Goal: Information Seeking & Learning: Learn about a topic

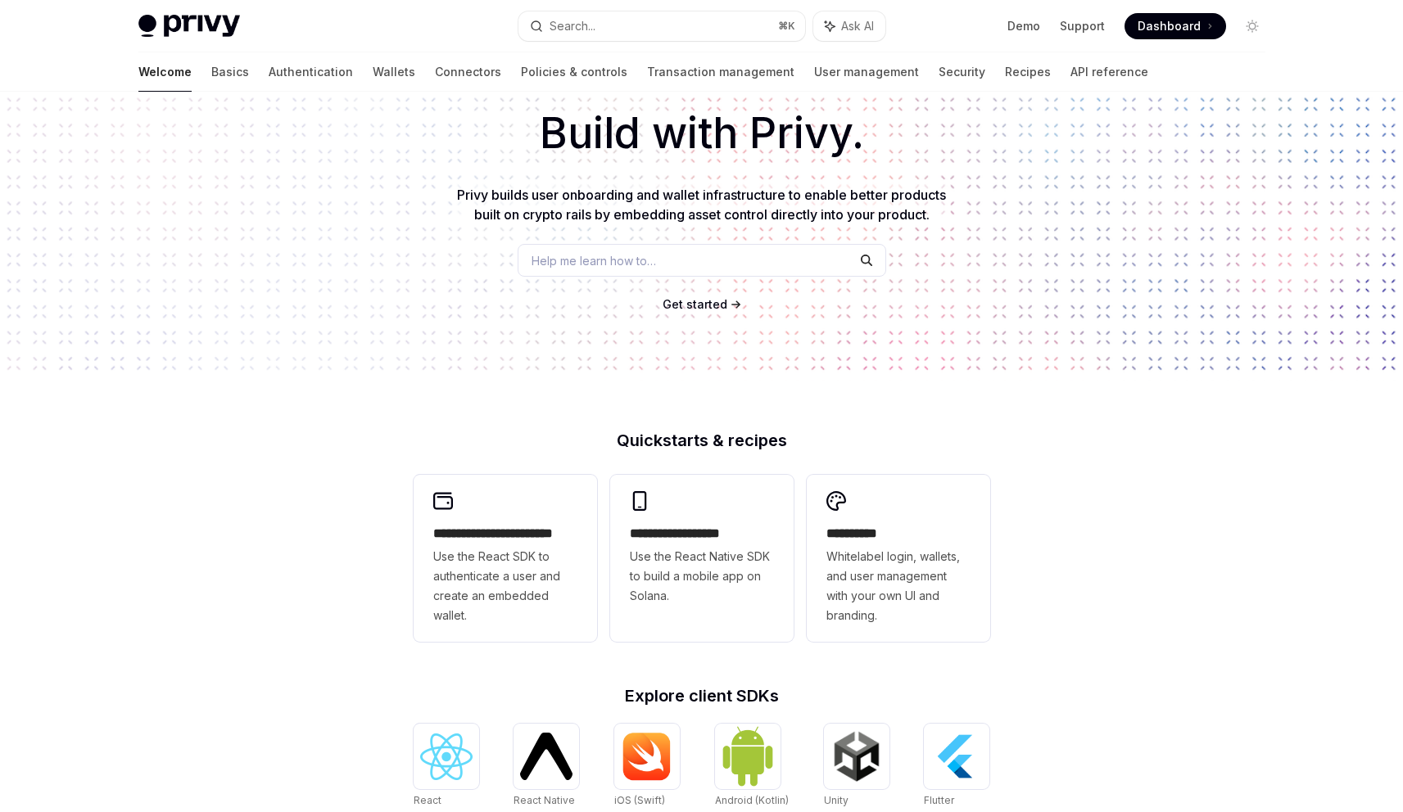
scroll to position [89, 0]
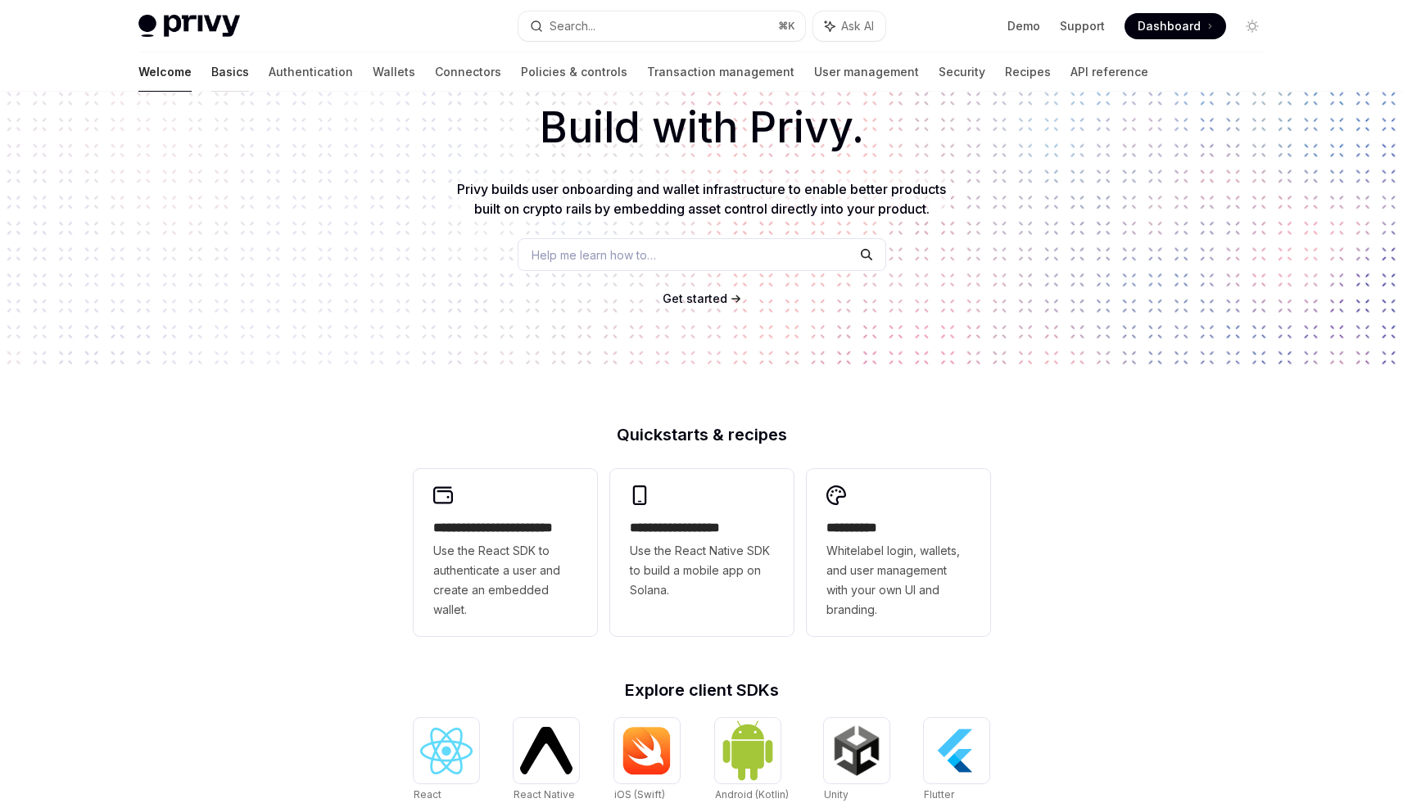
click at [211, 74] on link "Basics" at bounding box center [230, 71] width 38 height 39
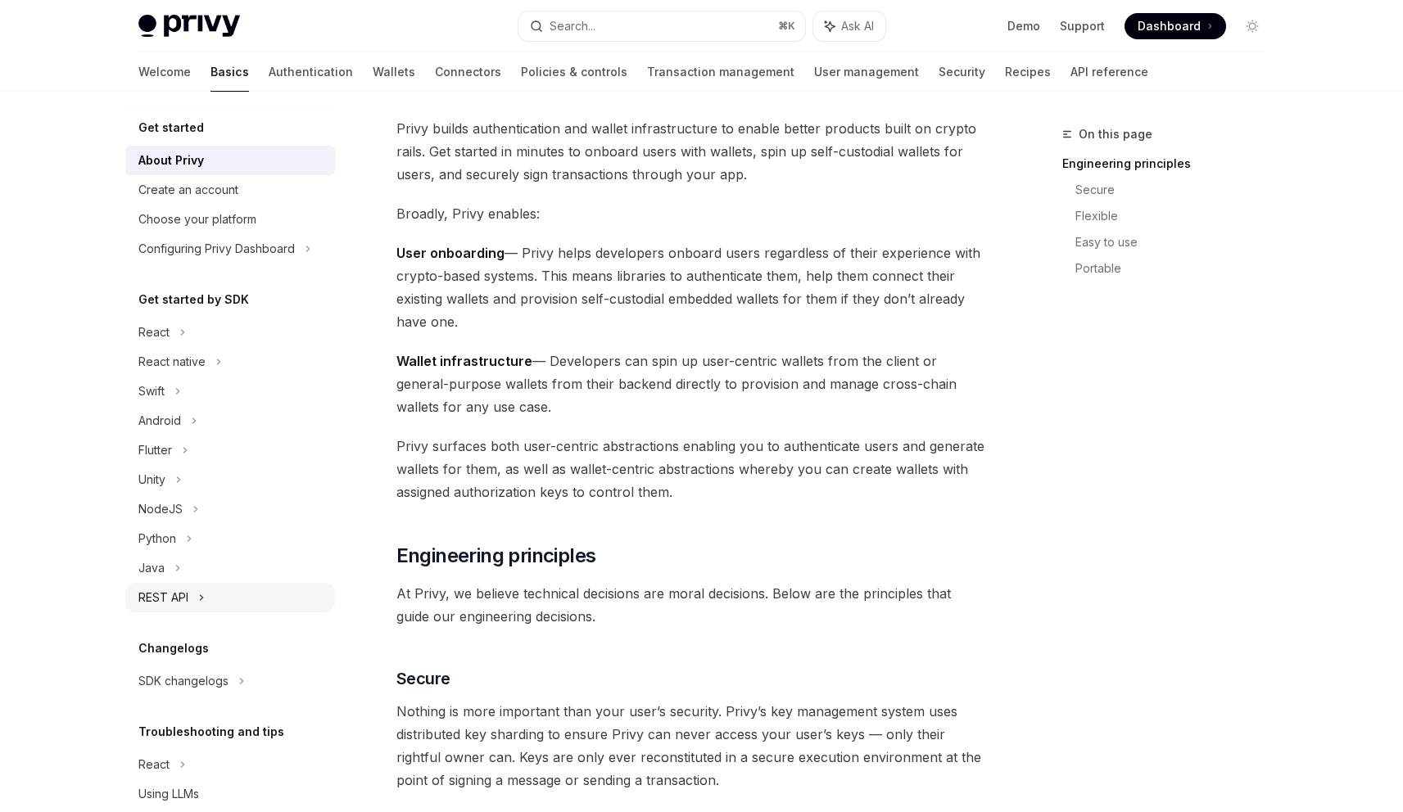
click at [187, 597] on div "REST API" at bounding box center [163, 598] width 50 height 20
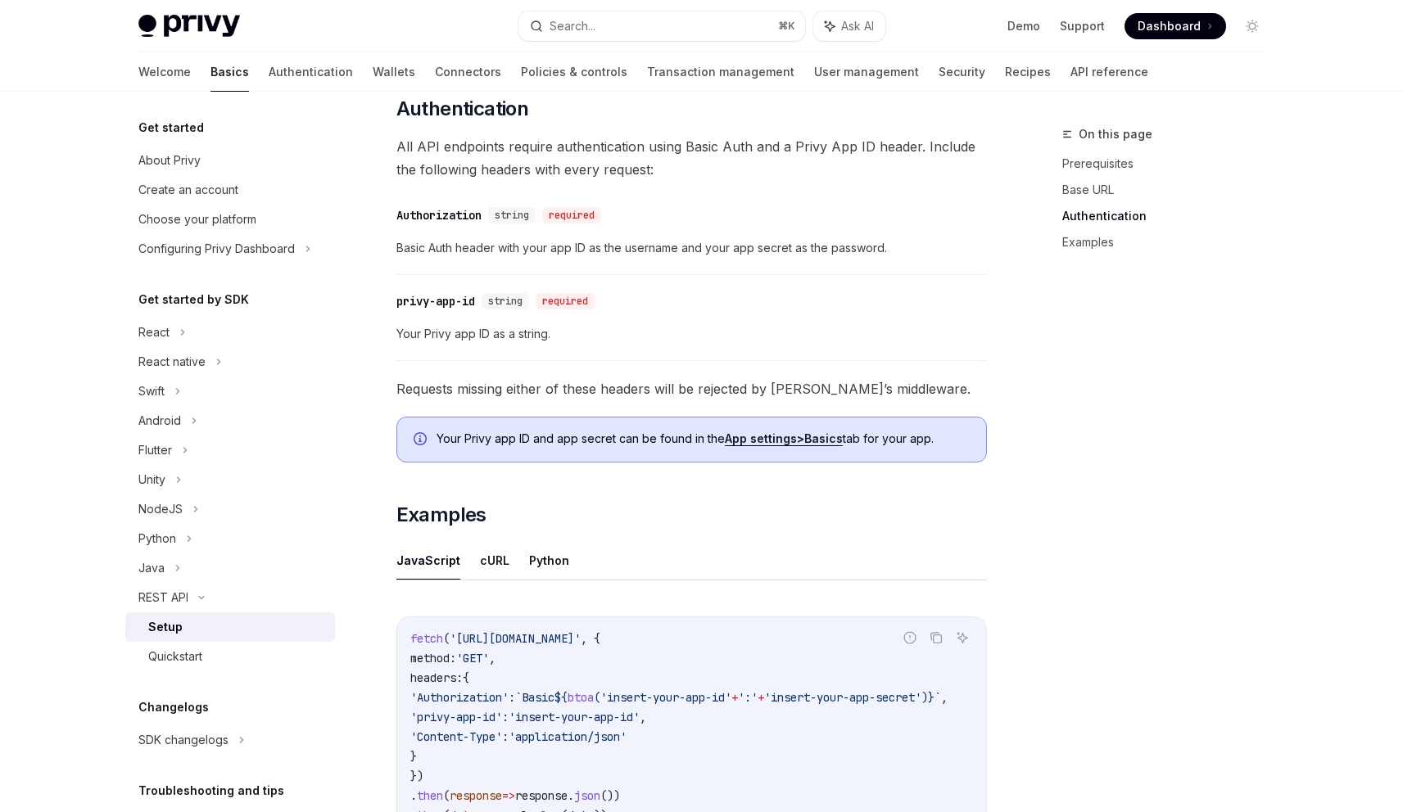
scroll to position [748, 0]
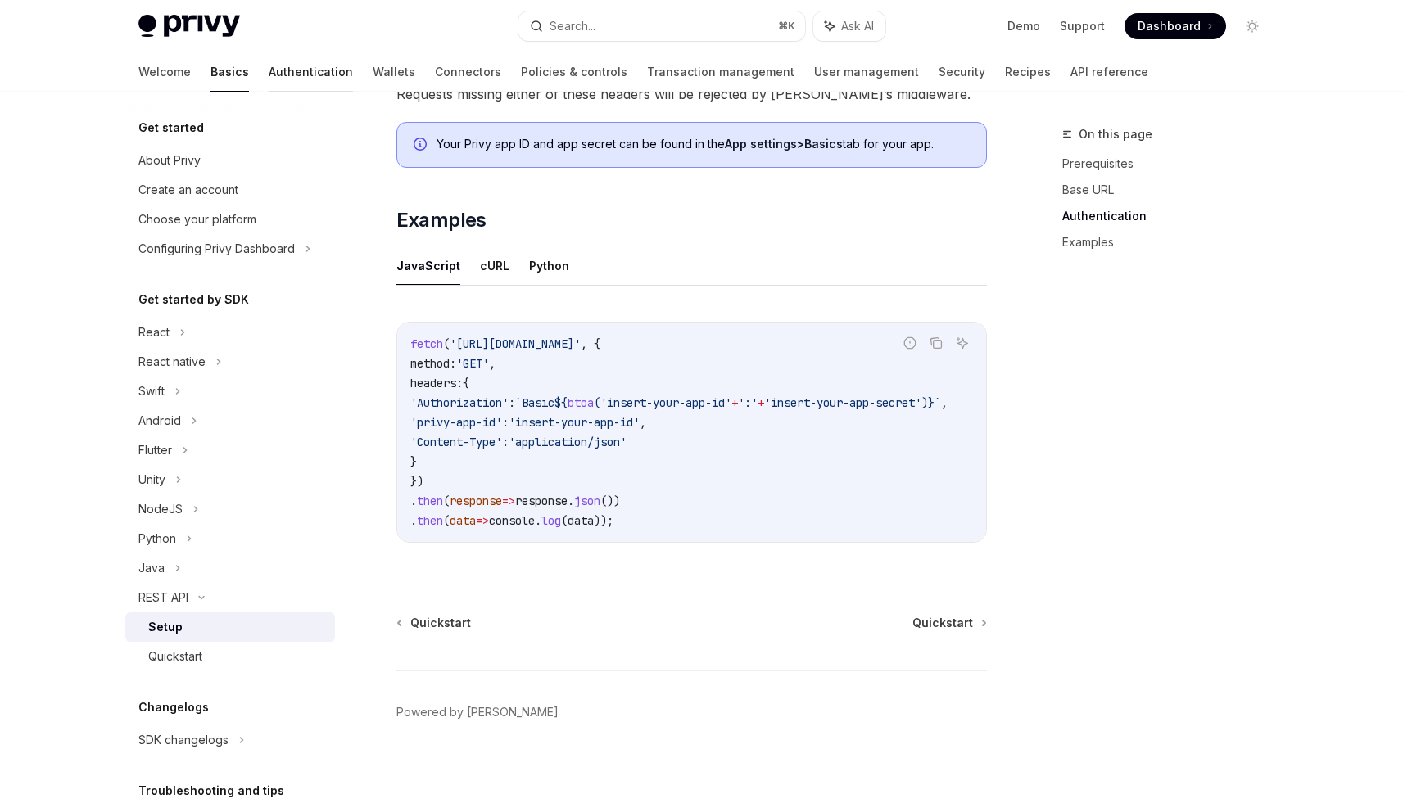
click at [269, 70] on link "Authentication" at bounding box center [311, 71] width 84 height 39
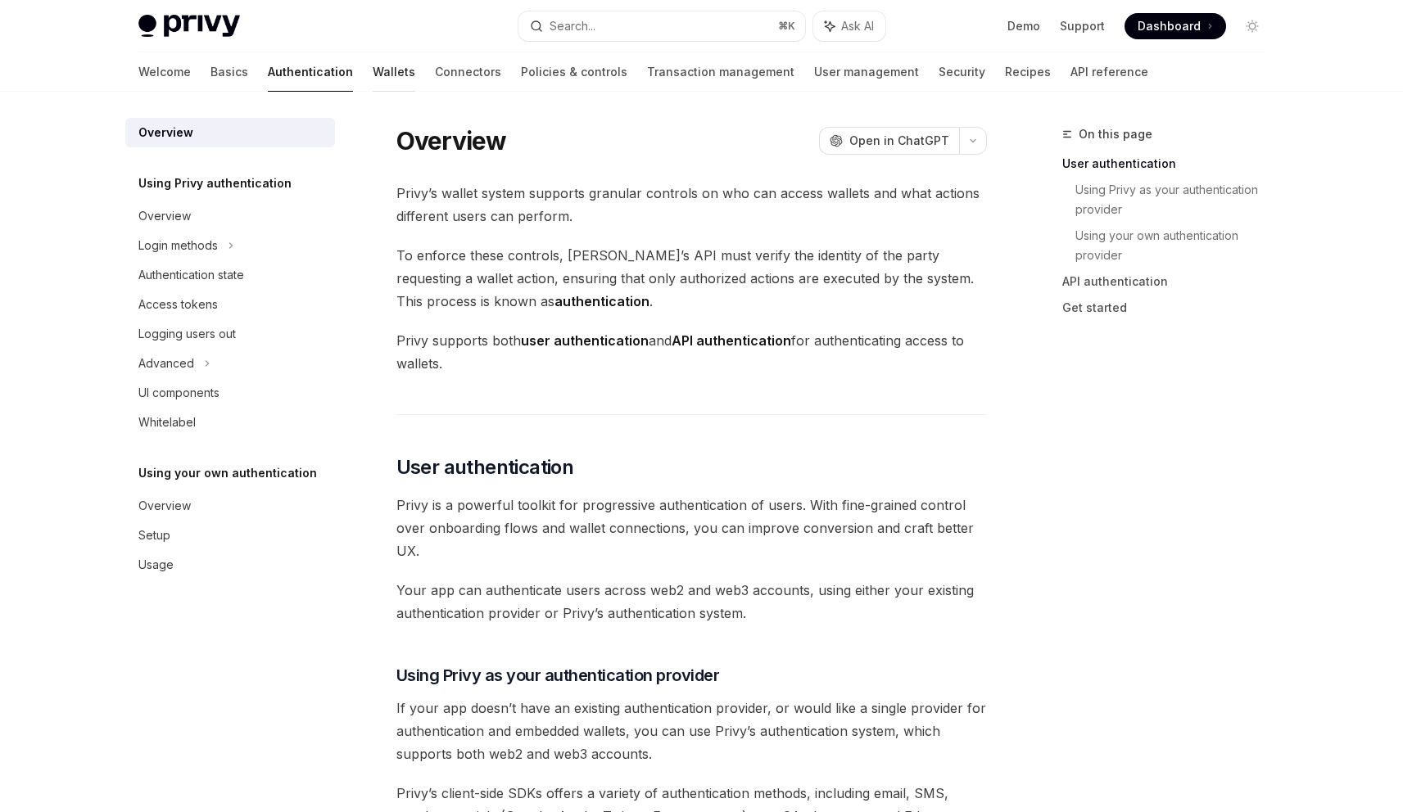
click at [373, 70] on link "Wallets" at bounding box center [394, 71] width 43 height 39
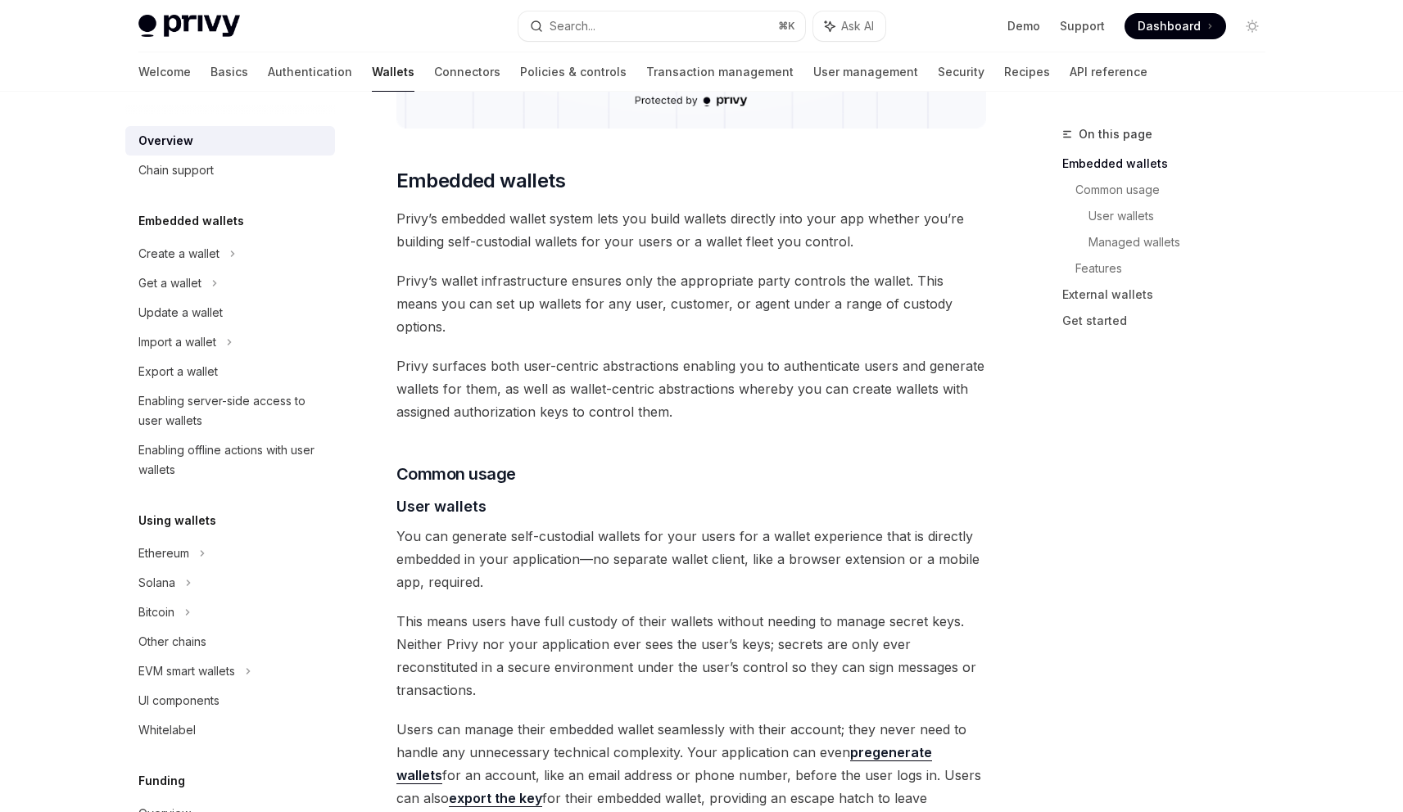
scroll to position [762, 0]
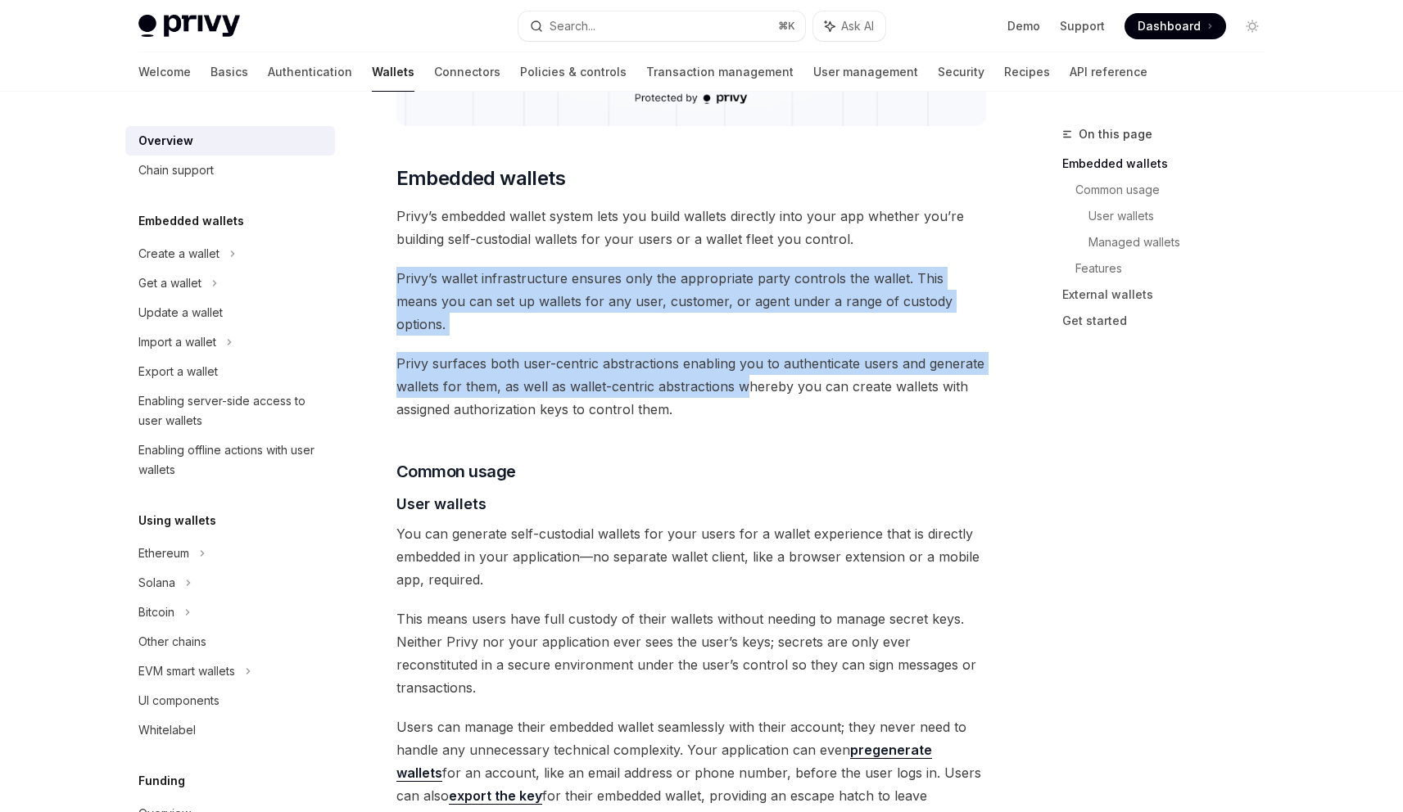
drag, startPoint x: 673, startPoint y: 263, endPoint x: 744, endPoint y: 359, distance: 119.4
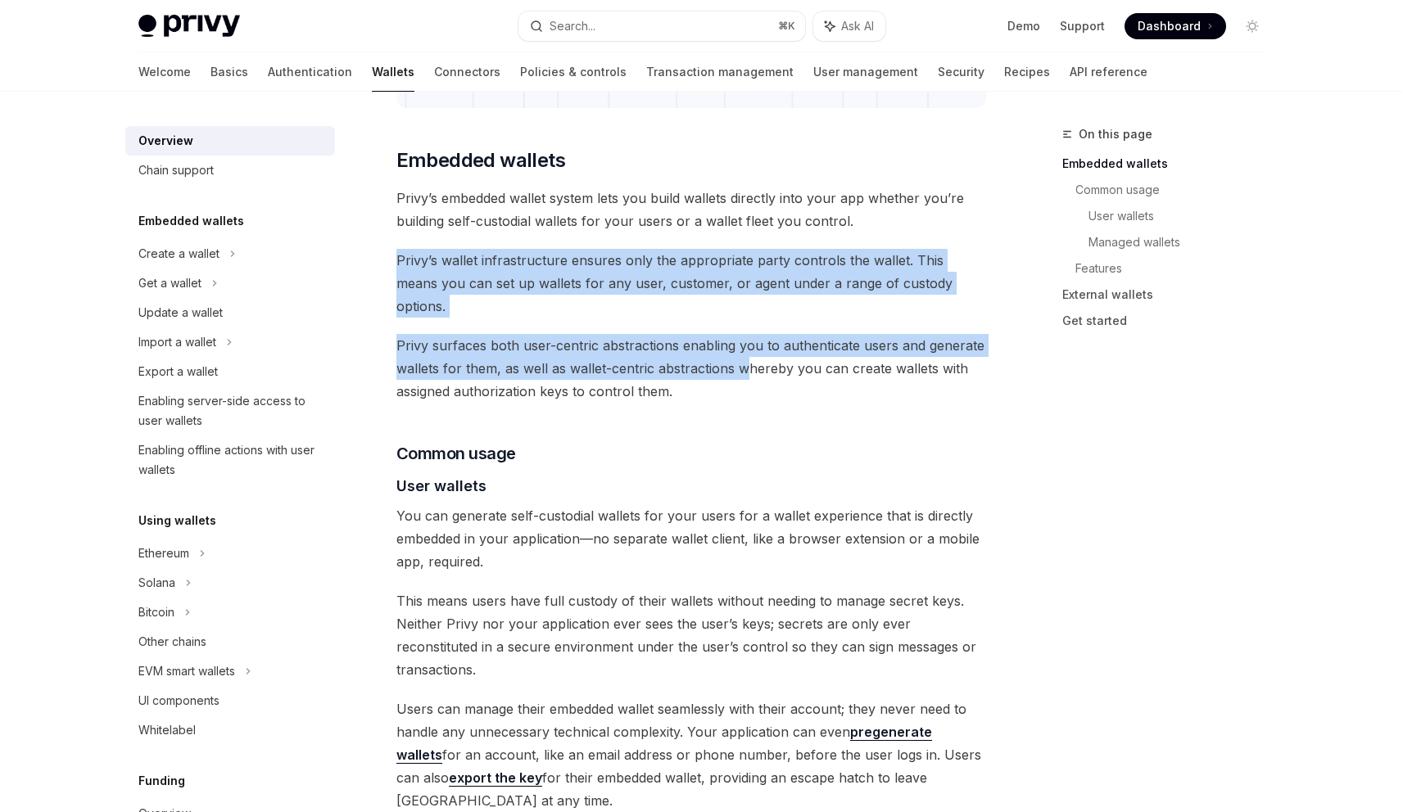
scroll to position [789, 0]
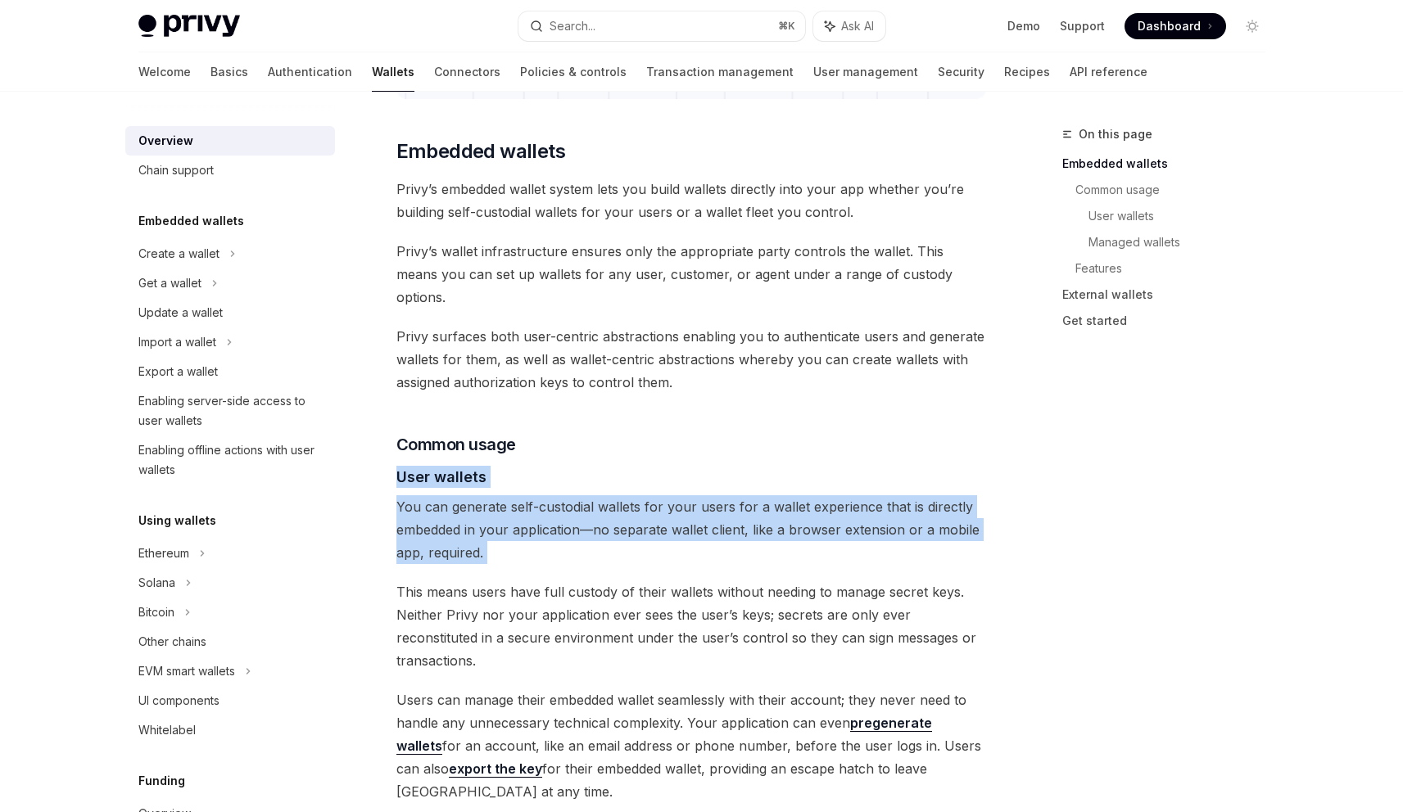
drag, startPoint x: 427, startPoint y: 437, endPoint x: 740, endPoint y: 538, distance: 328.7
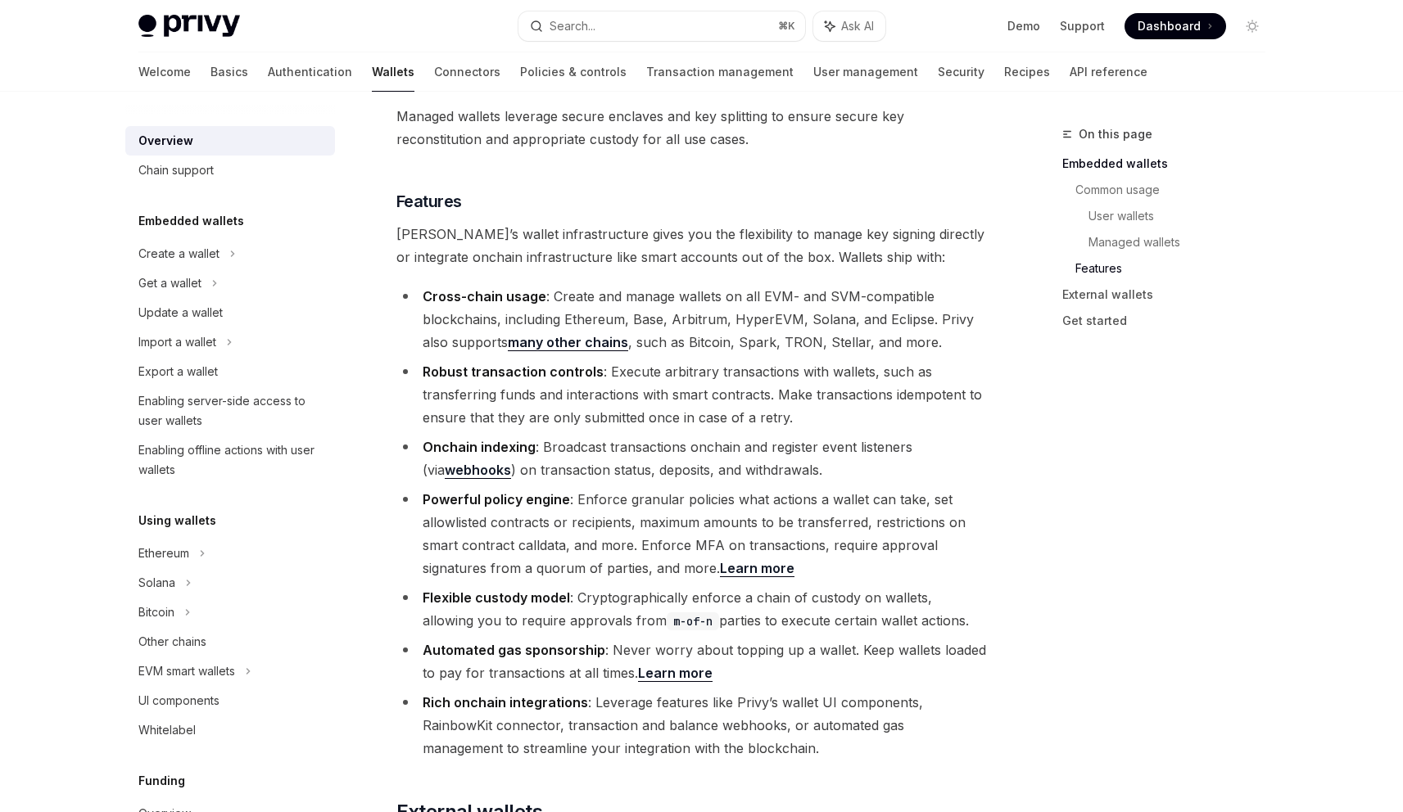
scroll to position [1757, 0]
click at [434, 76] on link "Connectors" at bounding box center [467, 71] width 66 height 39
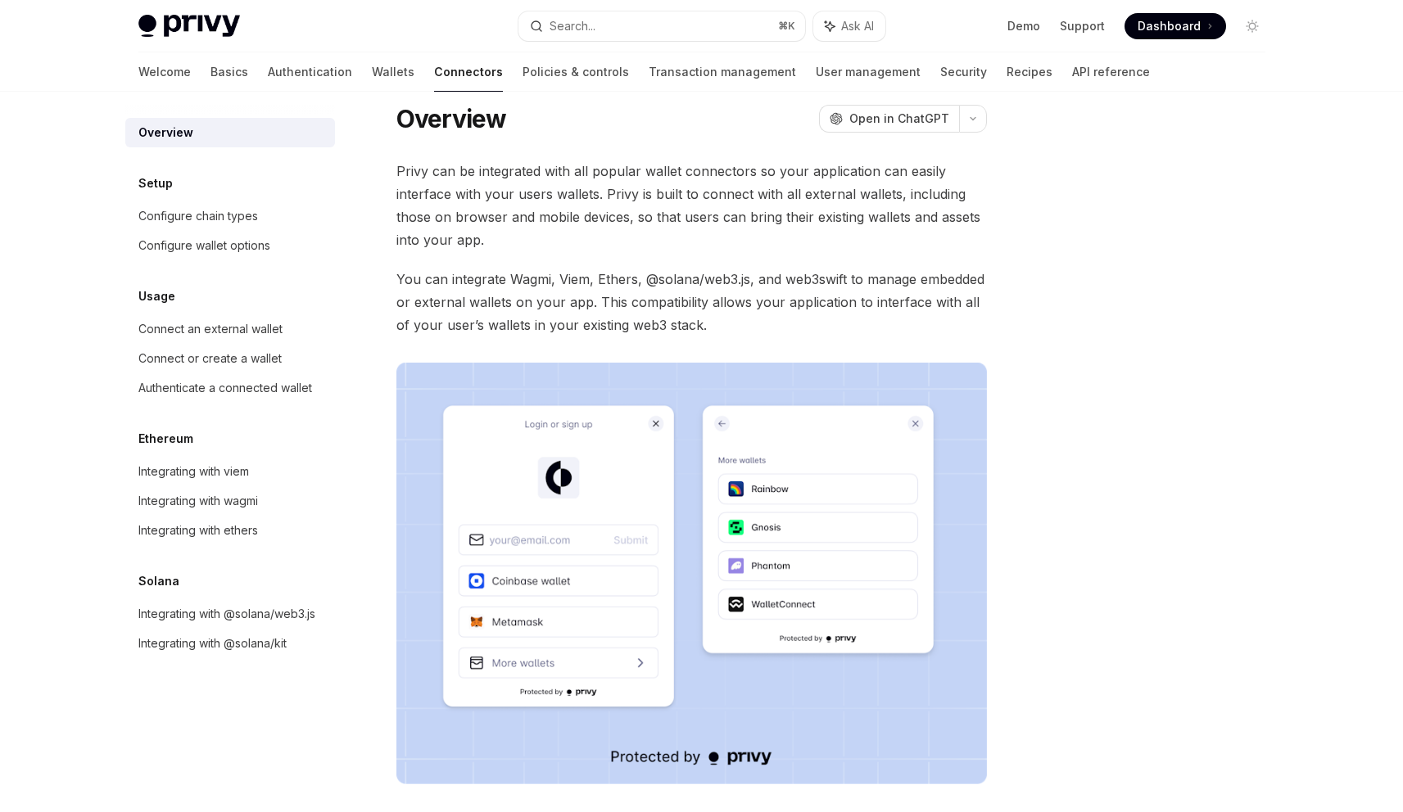
scroll to position [17, 0]
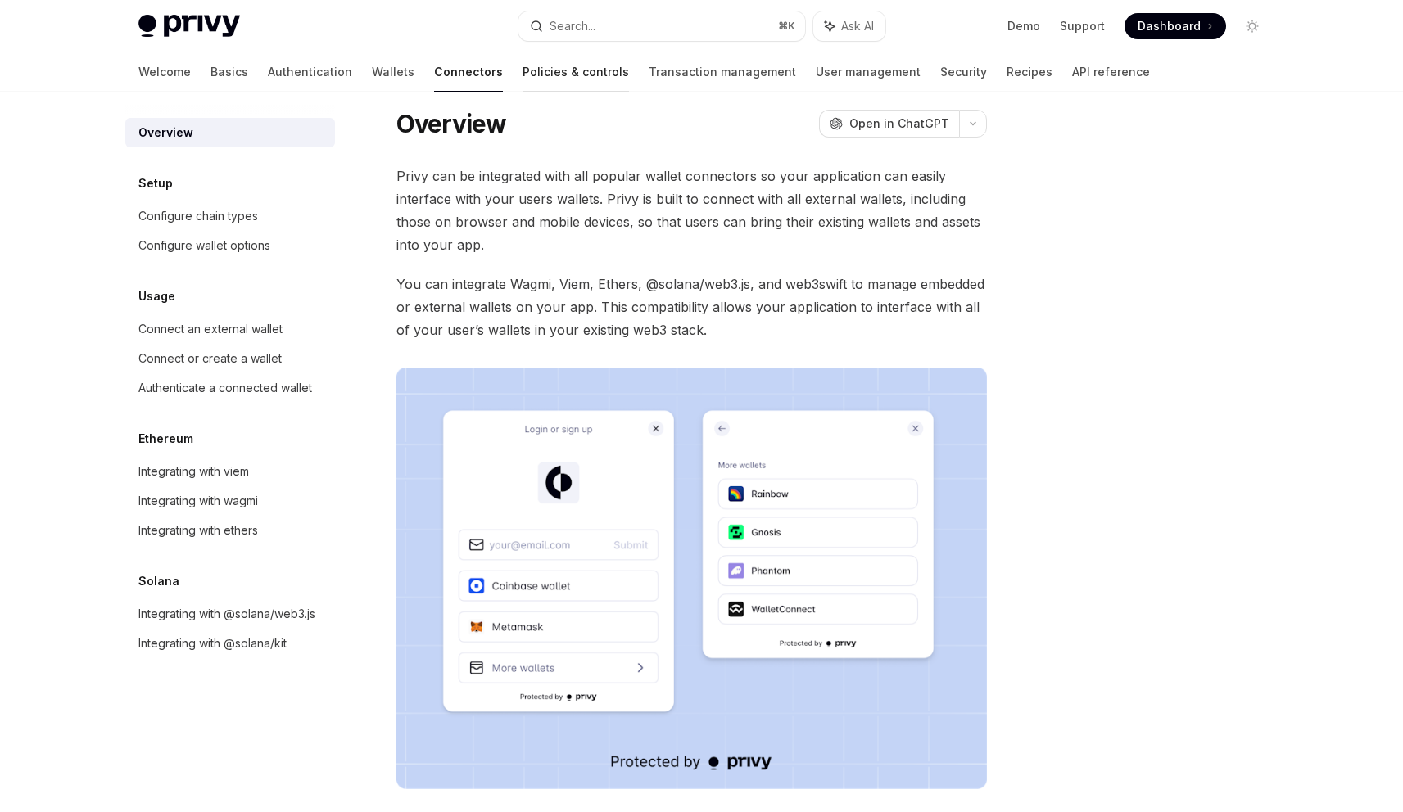
click at [522, 72] on link "Policies & controls" at bounding box center [575, 71] width 106 height 39
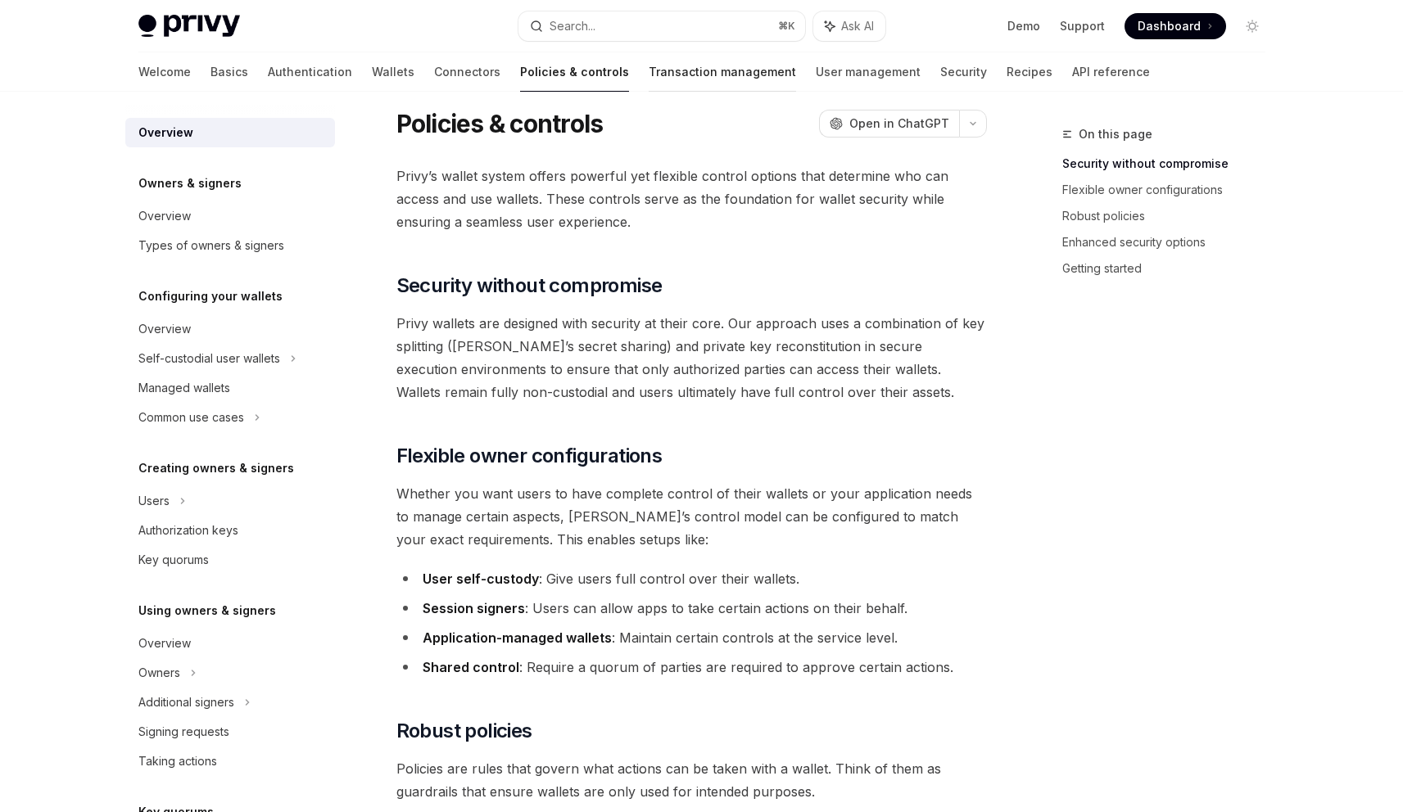
click at [649, 73] on link "Transaction management" at bounding box center [722, 71] width 147 height 39
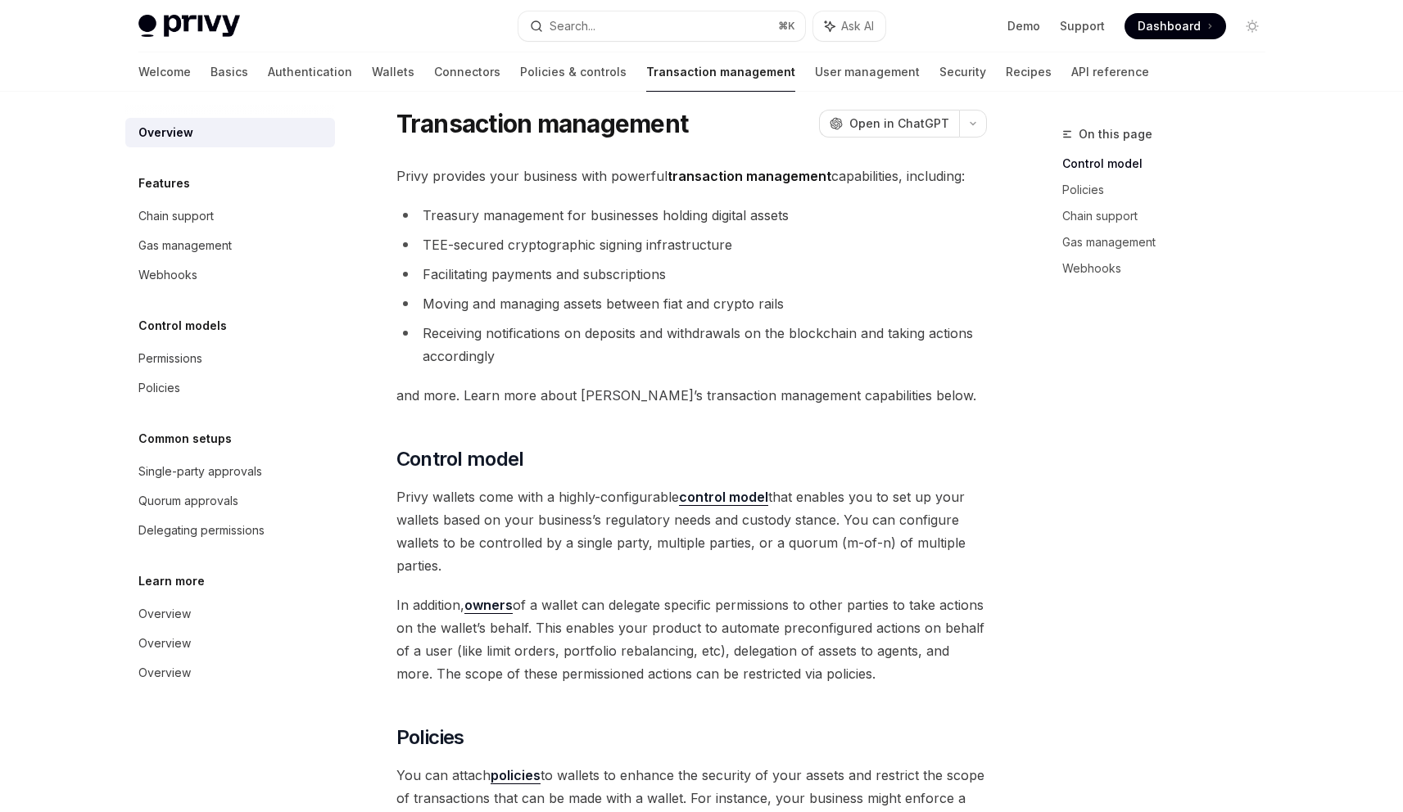
scroll to position [20, 0]
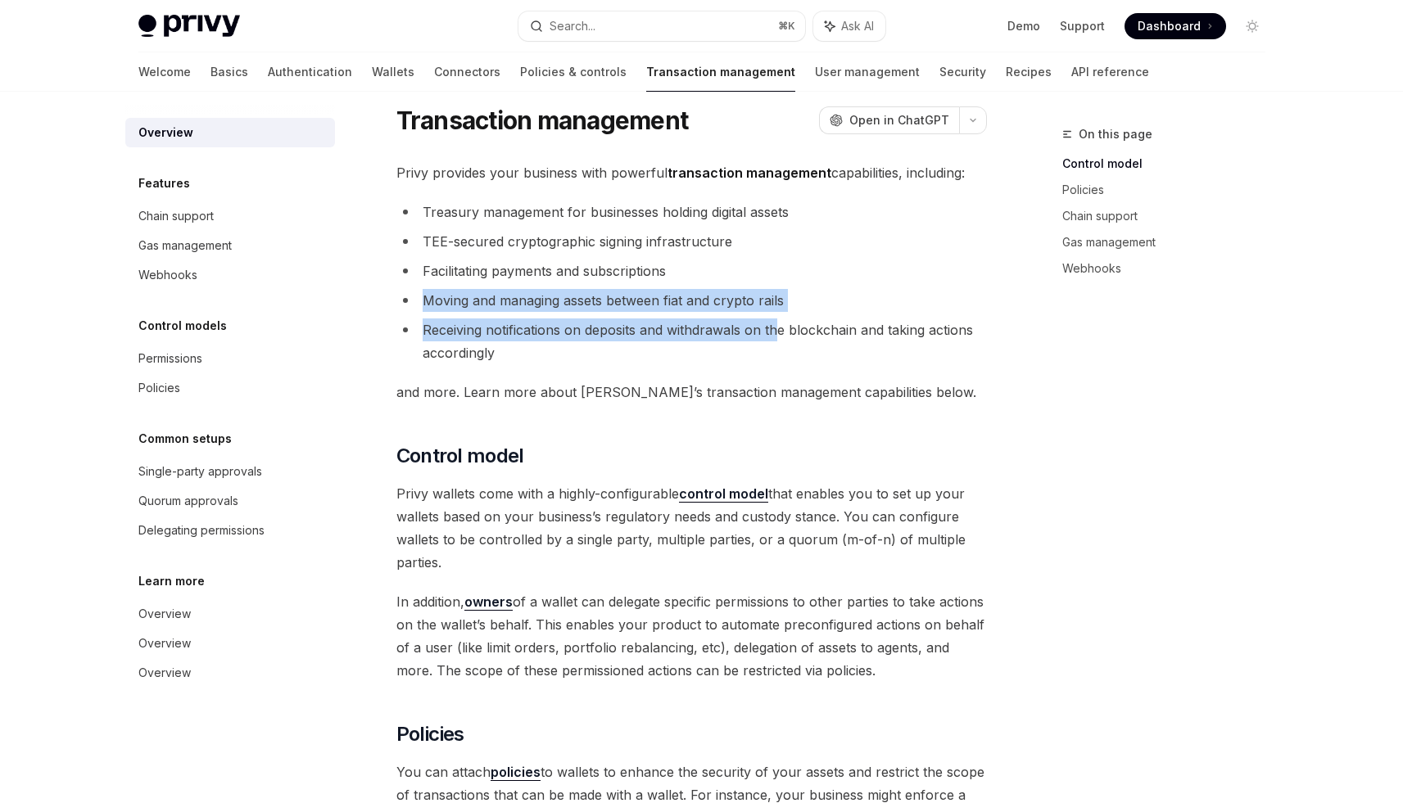
drag, startPoint x: 595, startPoint y: 285, endPoint x: 777, endPoint y: 338, distance: 189.4
click at [777, 338] on ul "Treasury management for businesses holding digital assets TEE-secured cryptogra…" at bounding box center [691, 283] width 590 height 164
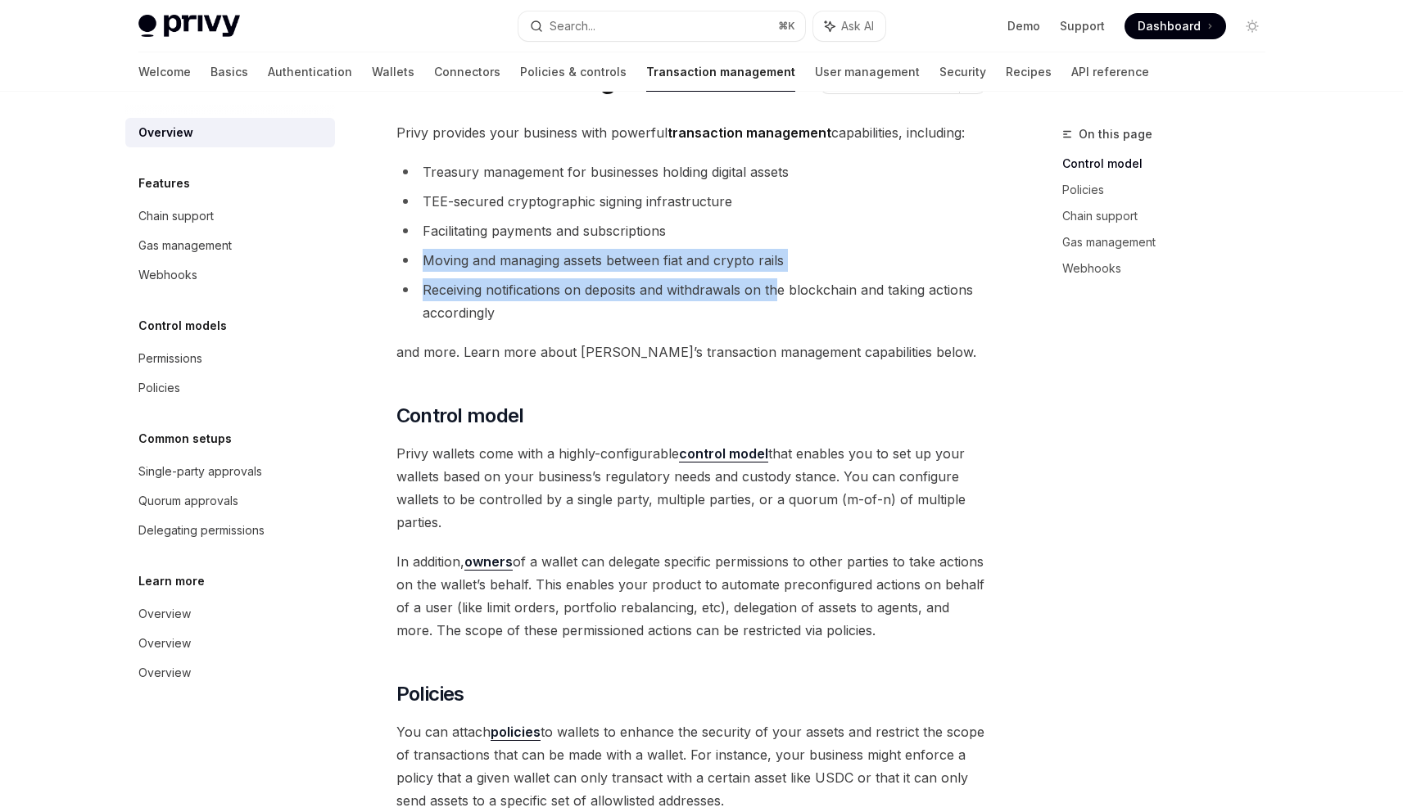
scroll to position [61, 0]
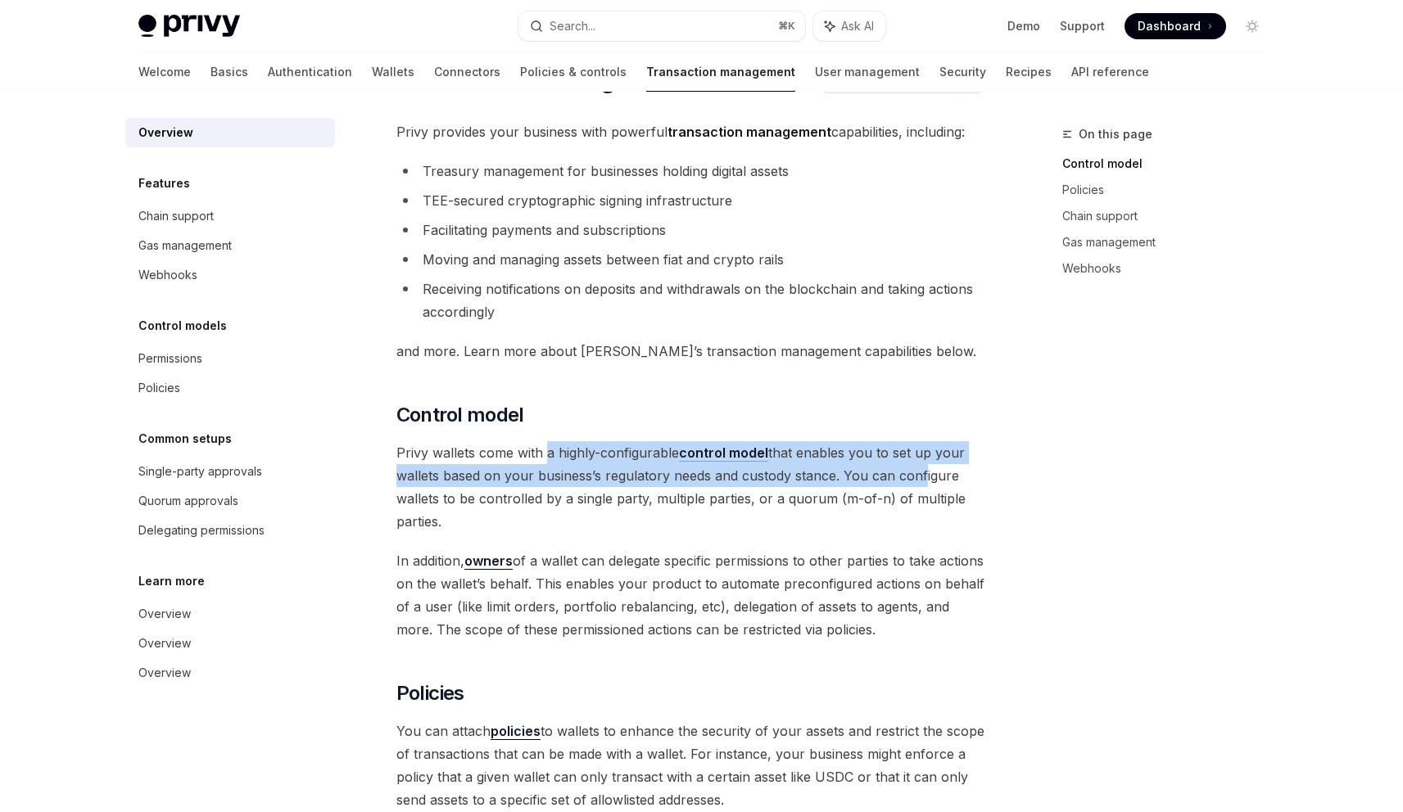
drag, startPoint x: 550, startPoint y: 459, endPoint x: 918, endPoint y: 482, distance: 369.2
click at [918, 482] on span "Privy wallets come with a highly-configurable control model that enables you to…" at bounding box center [691, 487] width 590 height 92
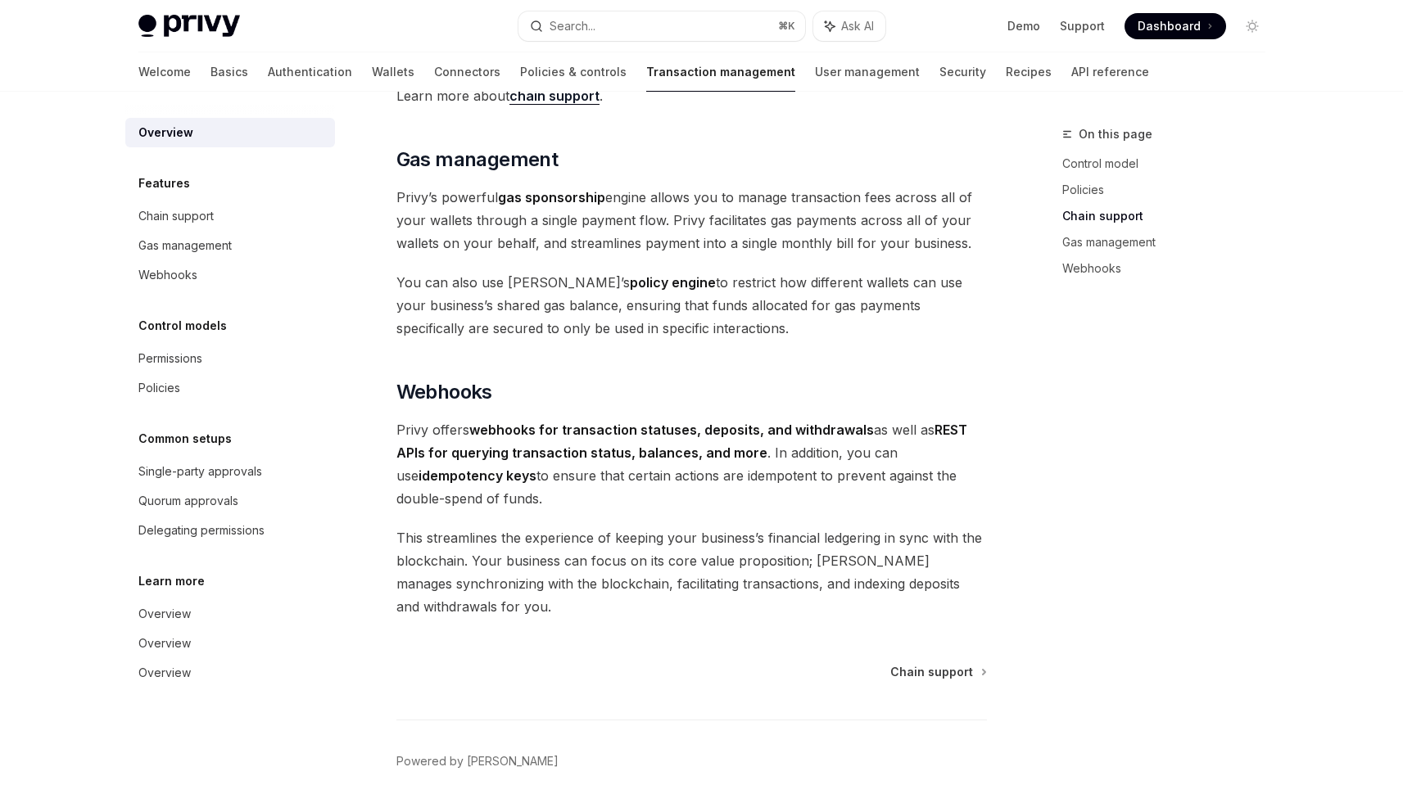
scroll to position [1398, 0]
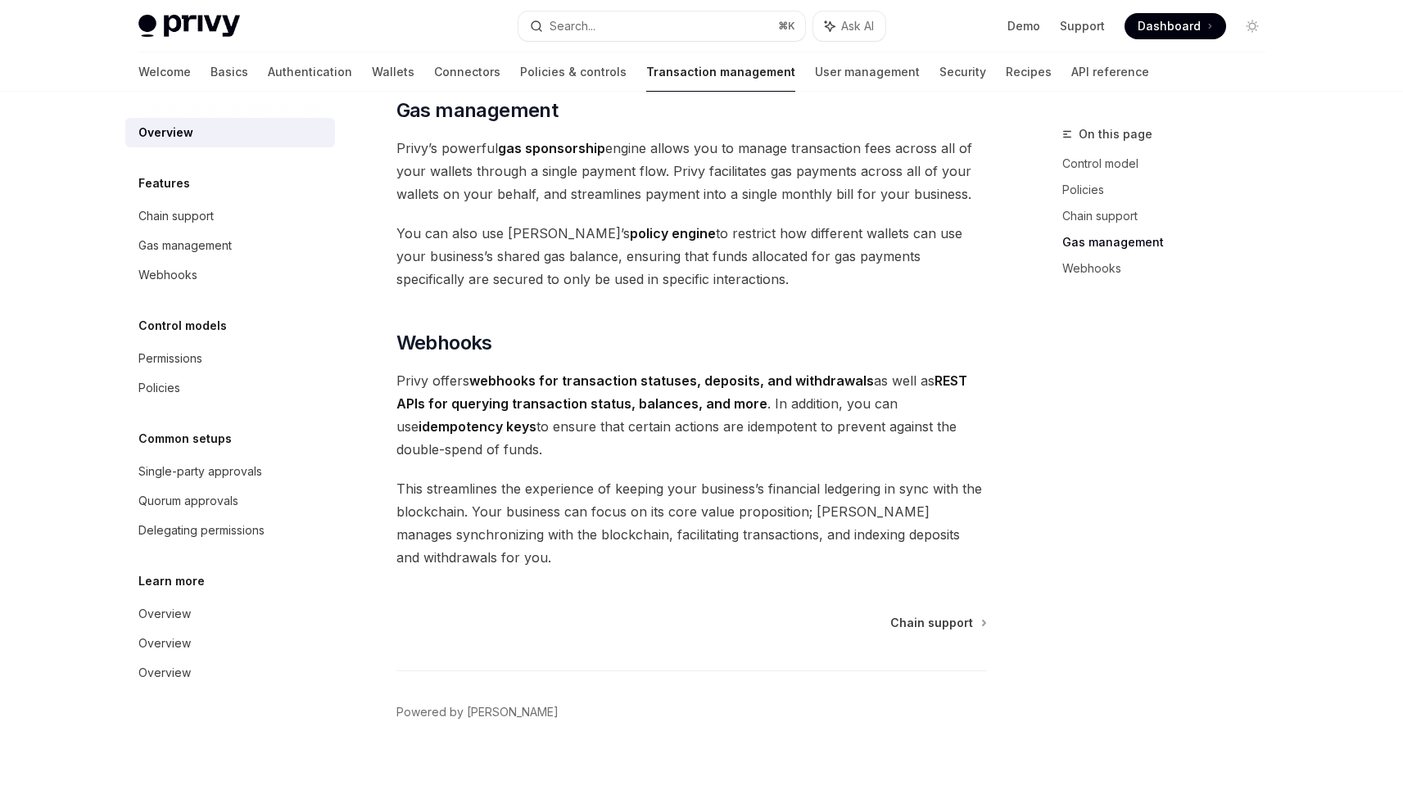
click at [714, 80] on div "Welcome Basics Authentication Wallets Connectors Policies & controls Transactio…" at bounding box center [643, 71] width 1011 height 39
click at [815, 80] on link "User management" at bounding box center [867, 71] width 105 height 39
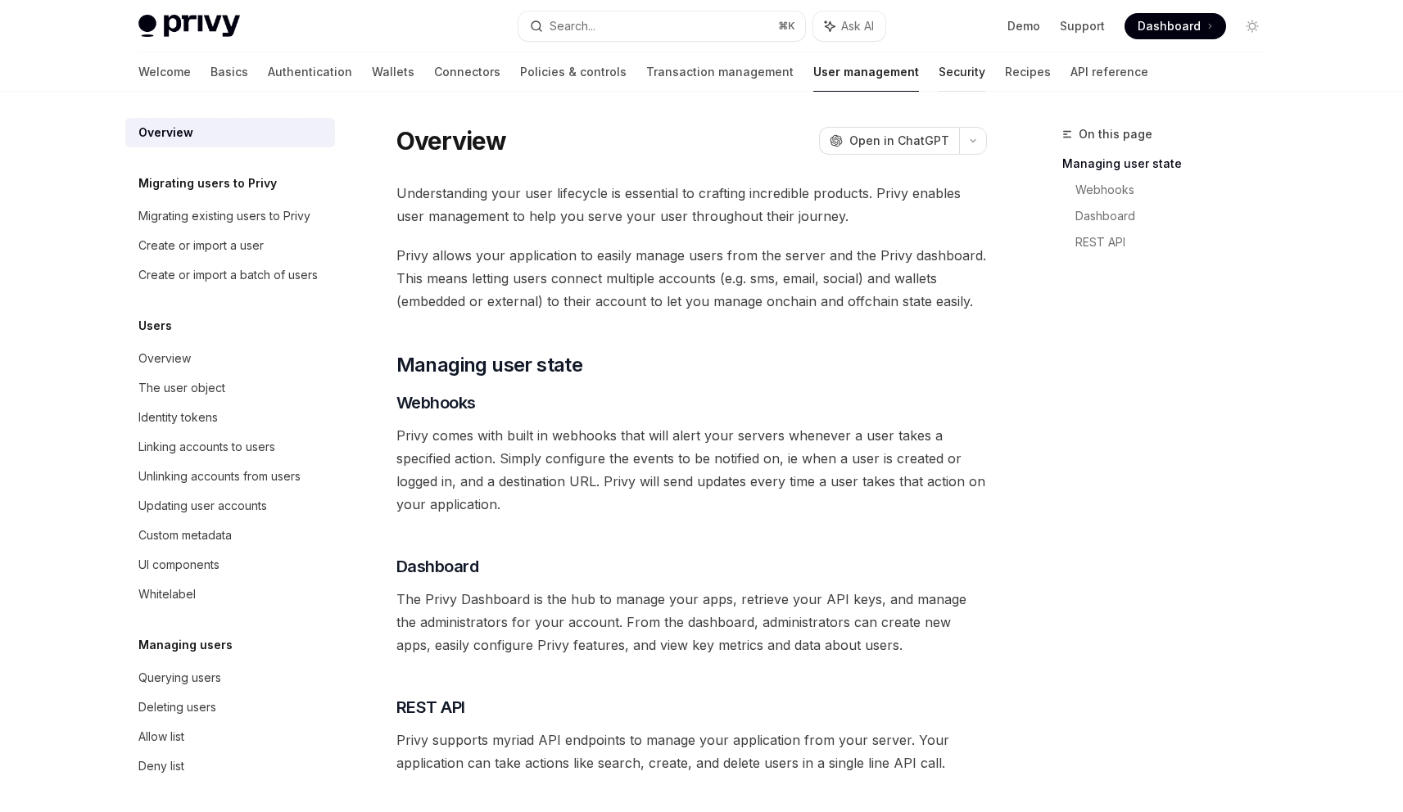
click at [939, 75] on link "Security" at bounding box center [962, 71] width 47 height 39
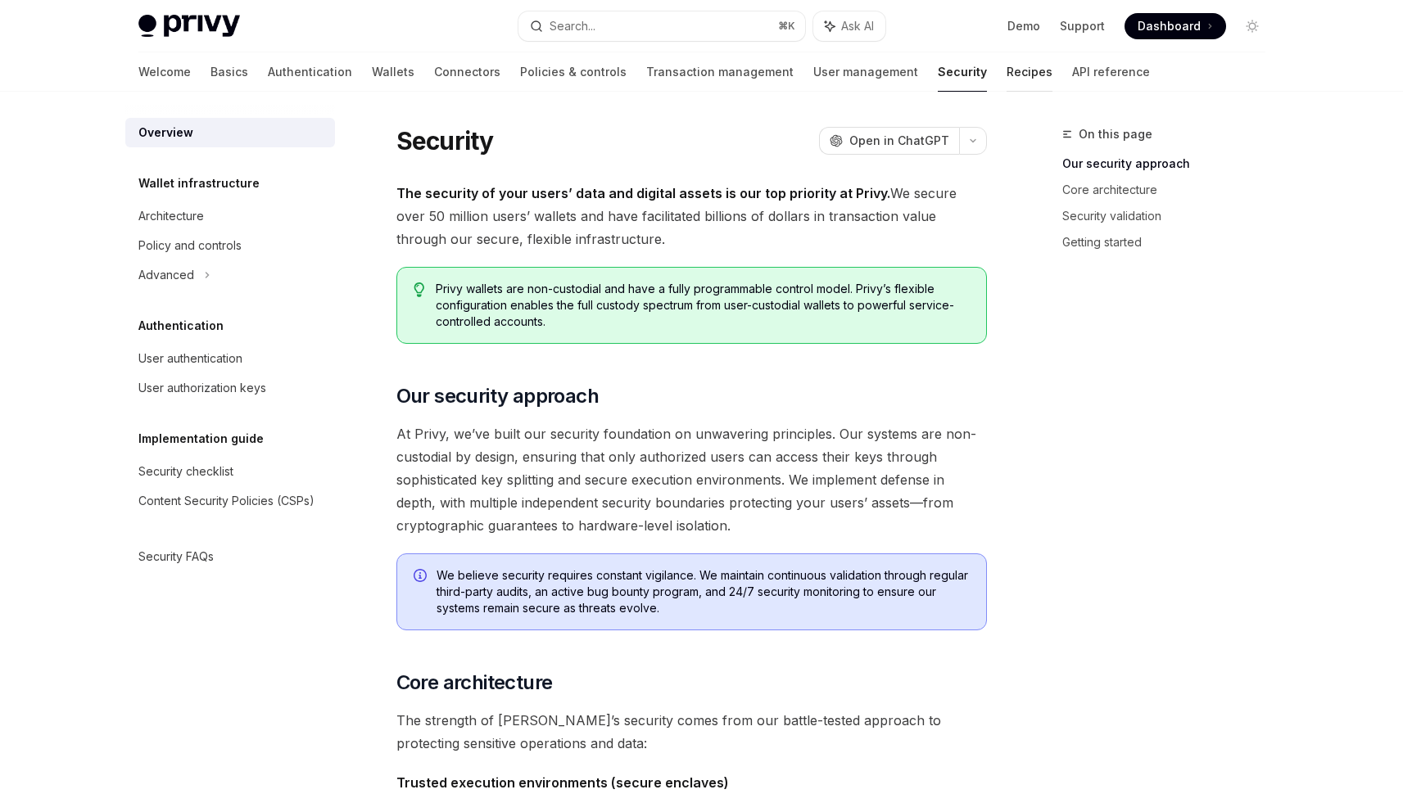
click at [1006, 75] on link "Recipes" at bounding box center [1029, 71] width 46 height 39
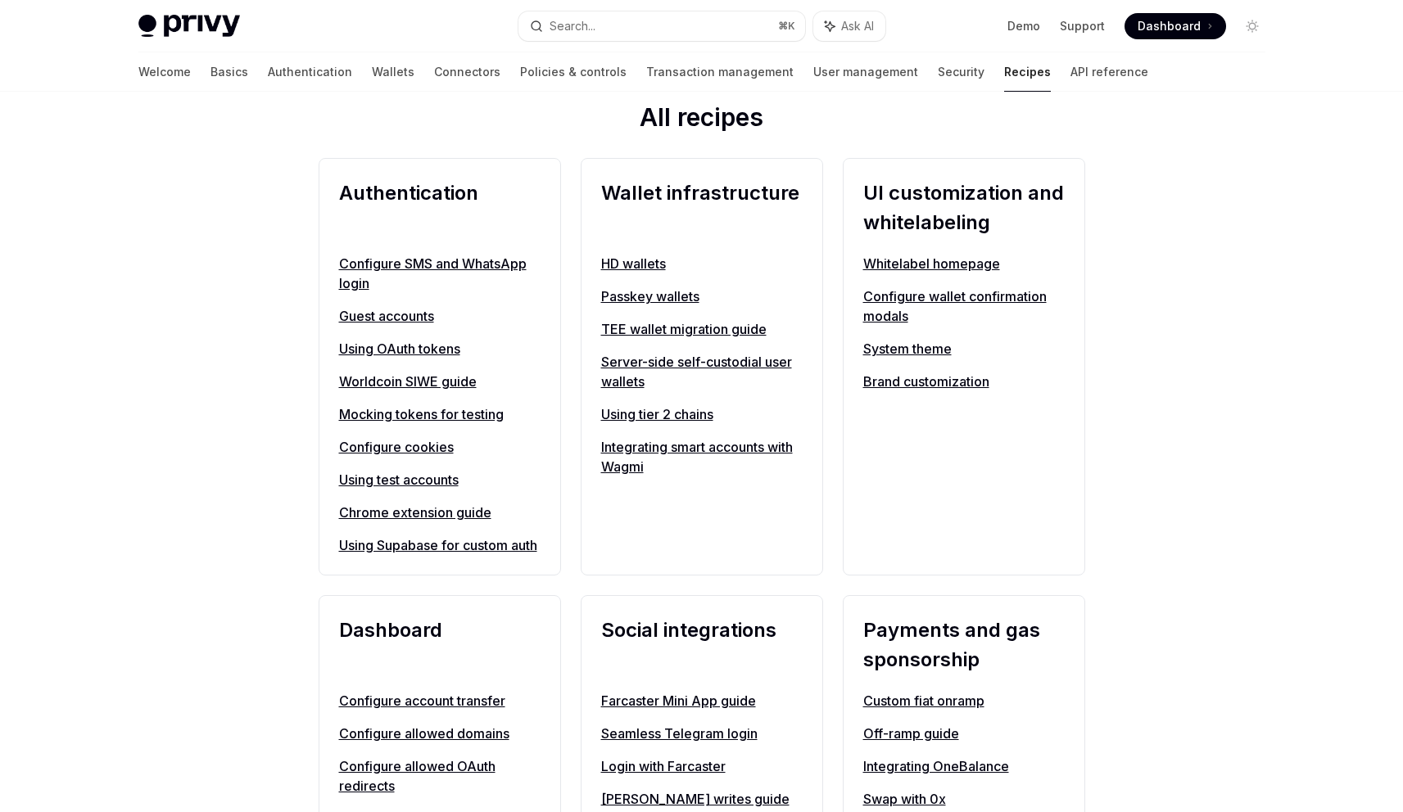
scroll to position [581, 0]
click at [372, 69] on link "Wallets" at bounding box center [393, 71] width 43 height 39
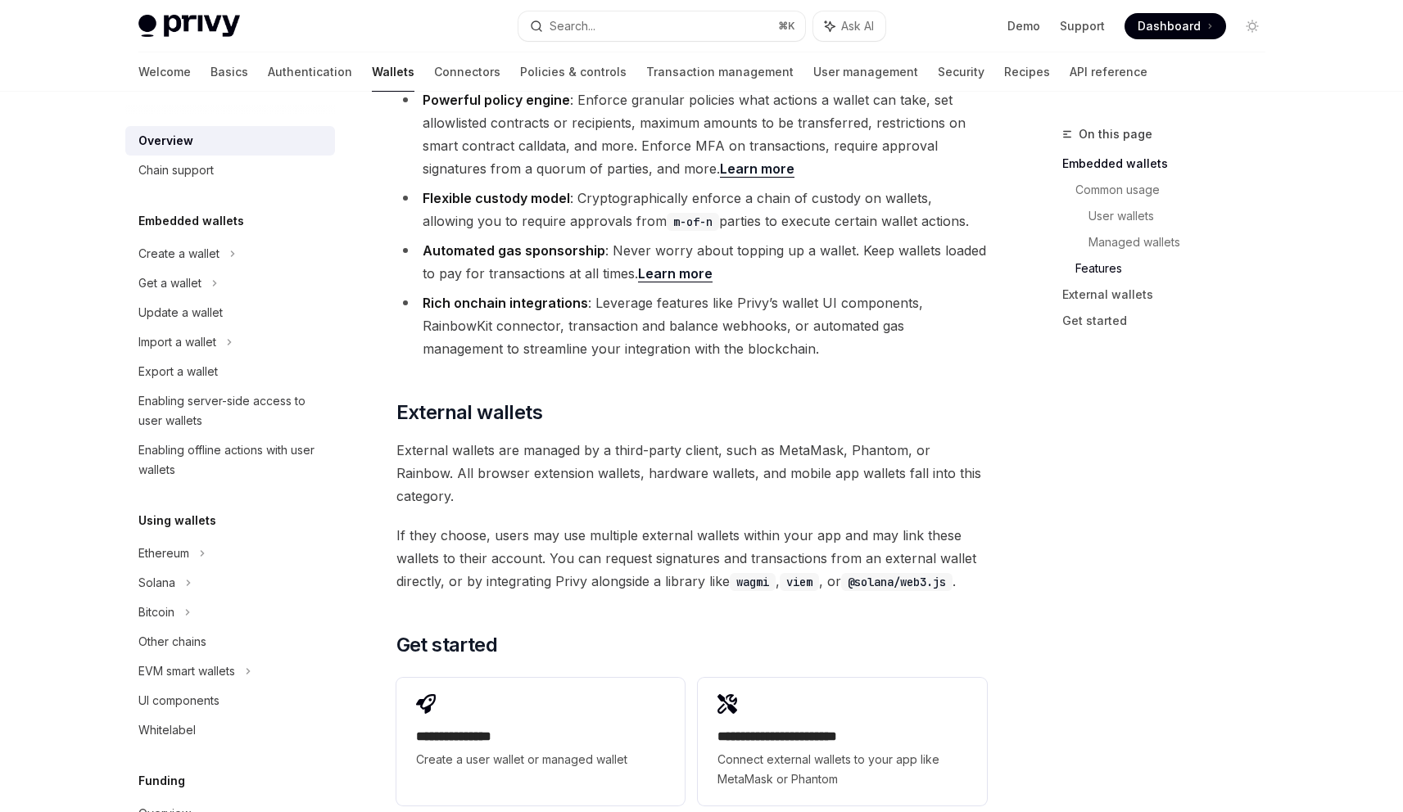
scroll to position [2448, 0]
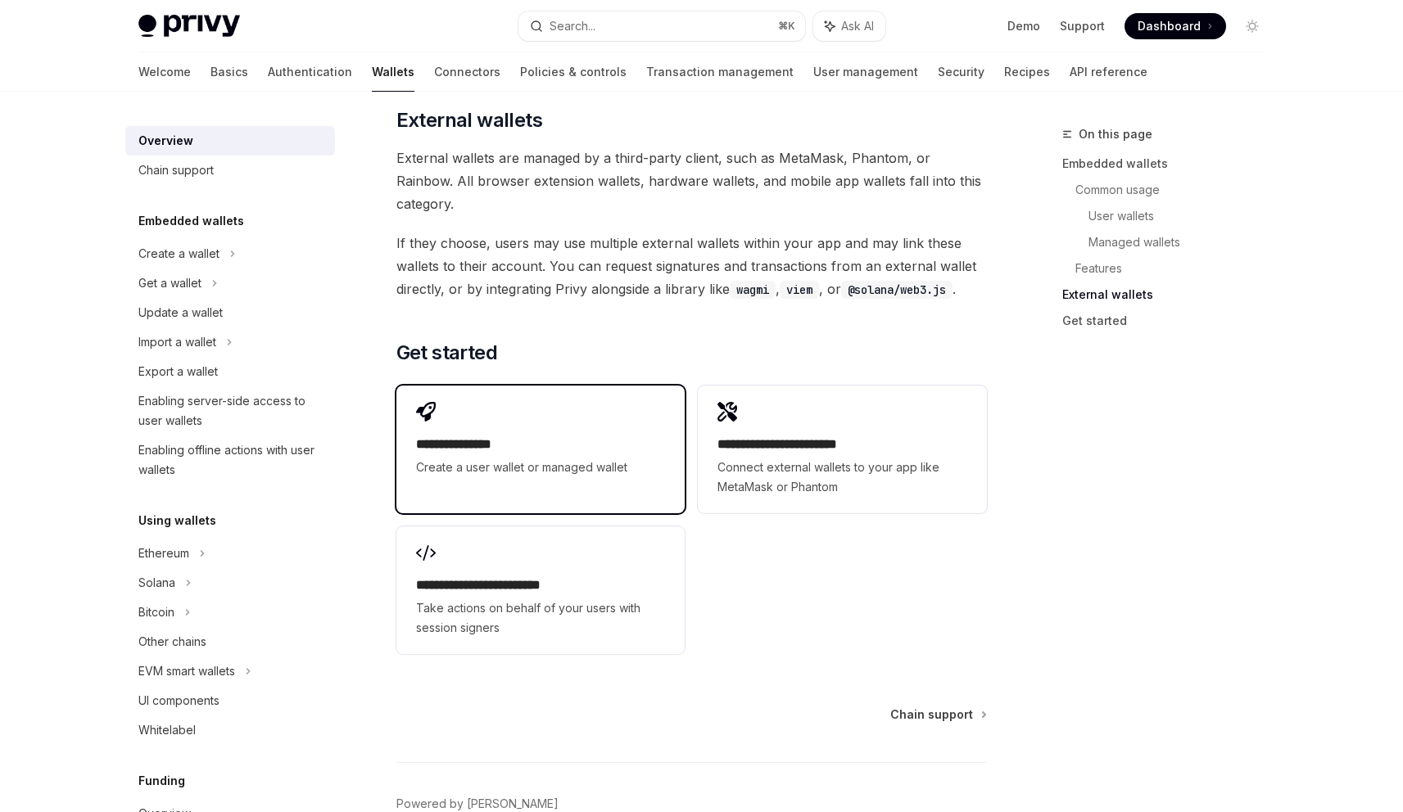
click at [417, 458] on span "Create a user wallet or managed wallet" at bounding box center [540, 468] width 249 height 20
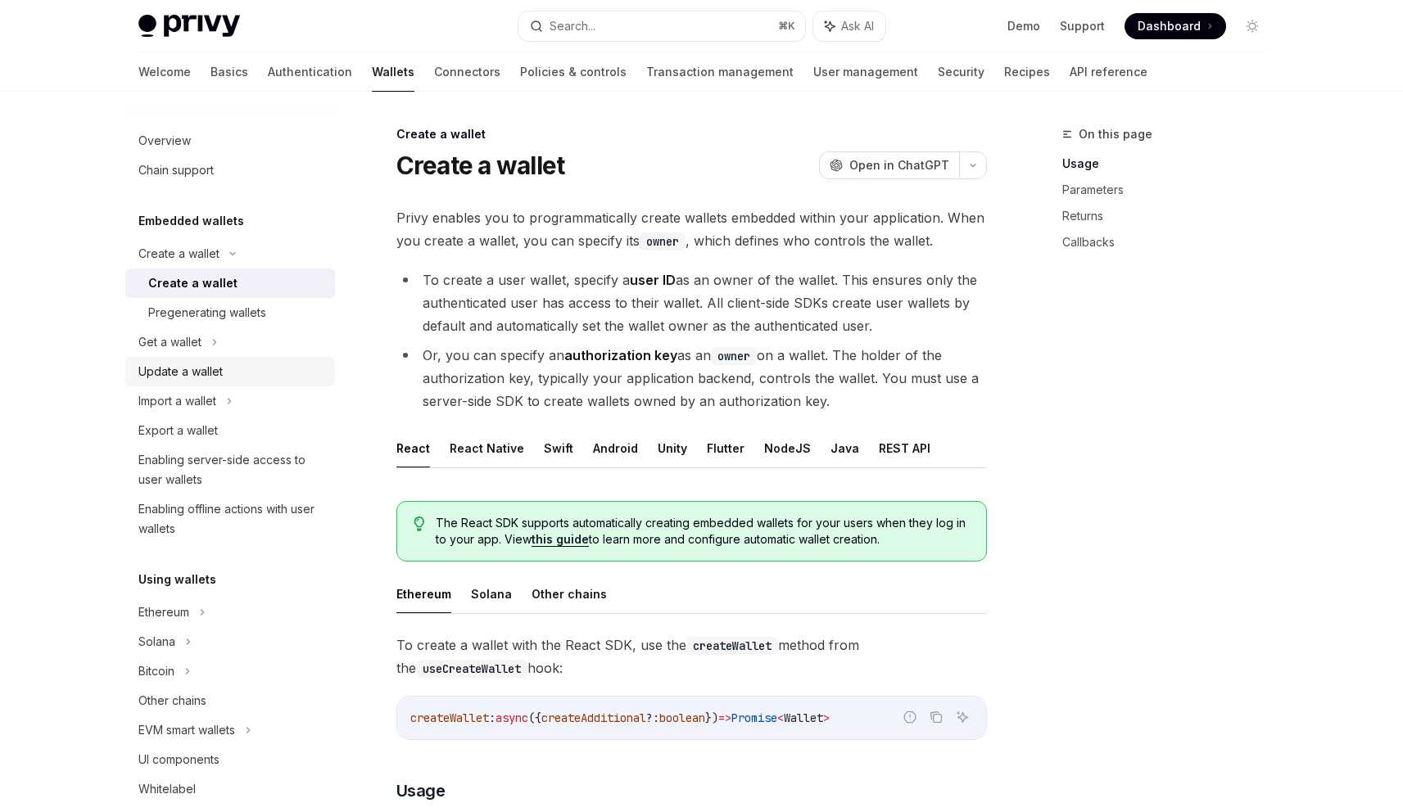
click at [213, 361] on link "Update a wallet" at bounding box center [230, 371] width 210 height 29
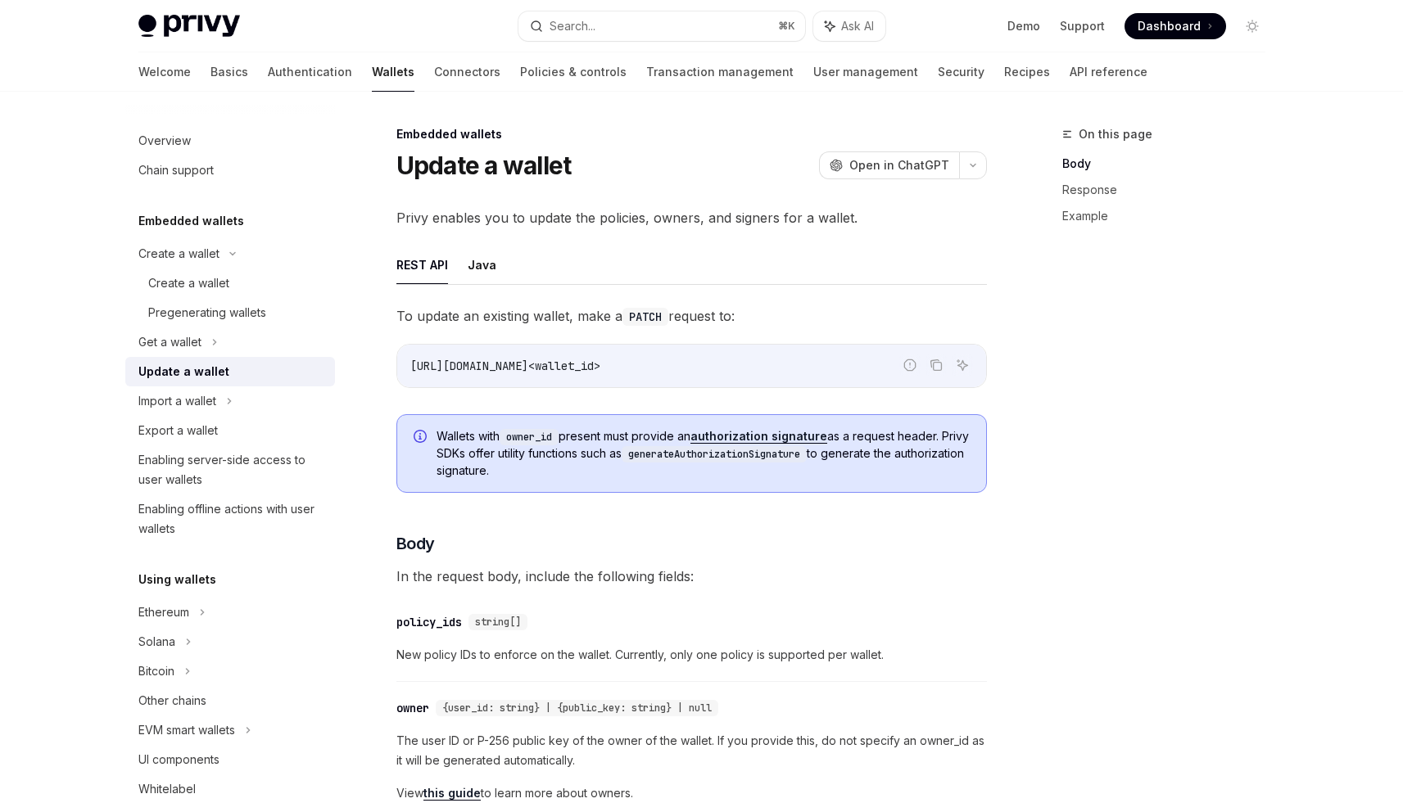
drag, startPoint x: 544, startPoint y: 319, endPoint x: 770, endPoint y: 378, distance: 233.6
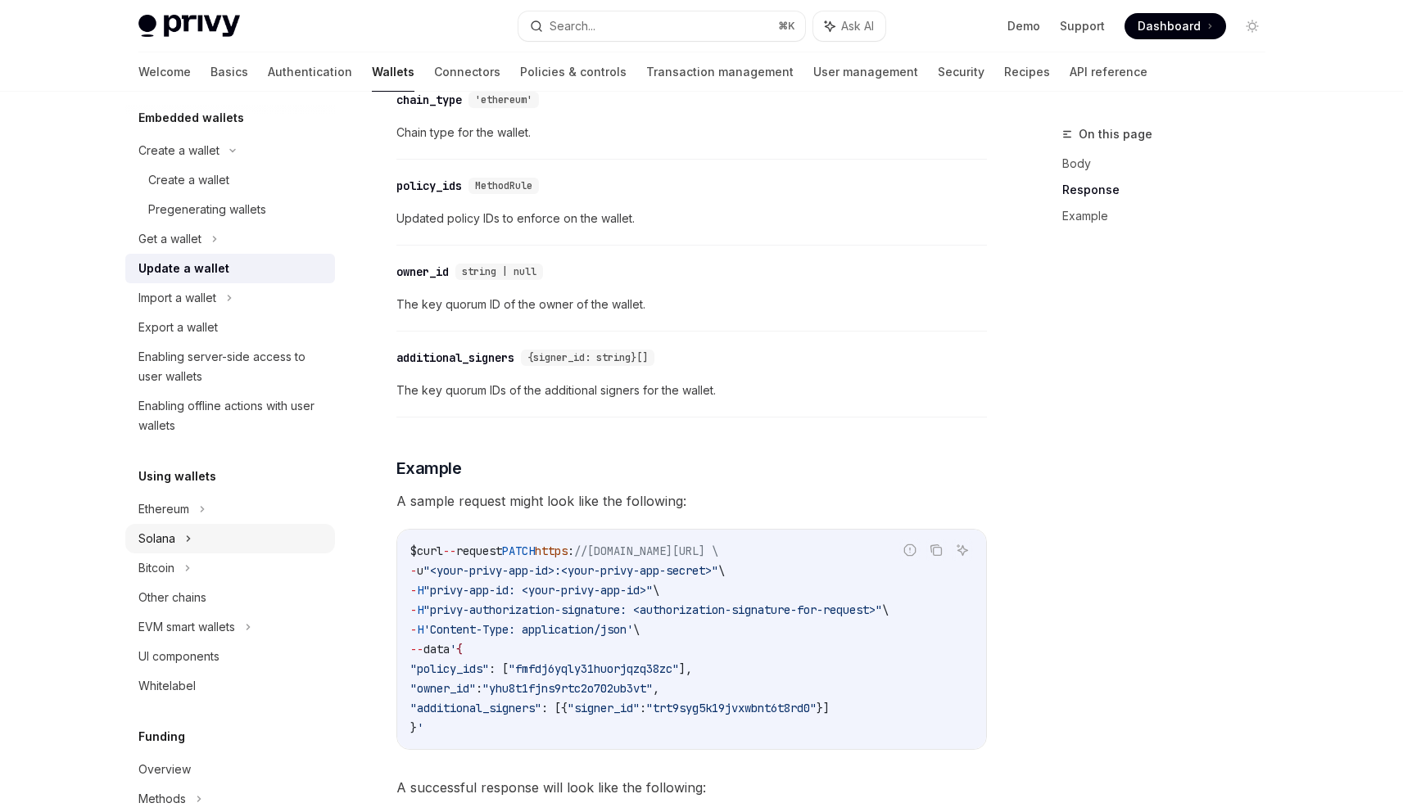
scroll to position [105, 0]
click at [176, 477] on h5 "Using wallets" at bounding box center [177, 475] width 78 height 20
click at [163, 504] on div "Ethereum" at bounding box center [163, 508] width 51 height 20
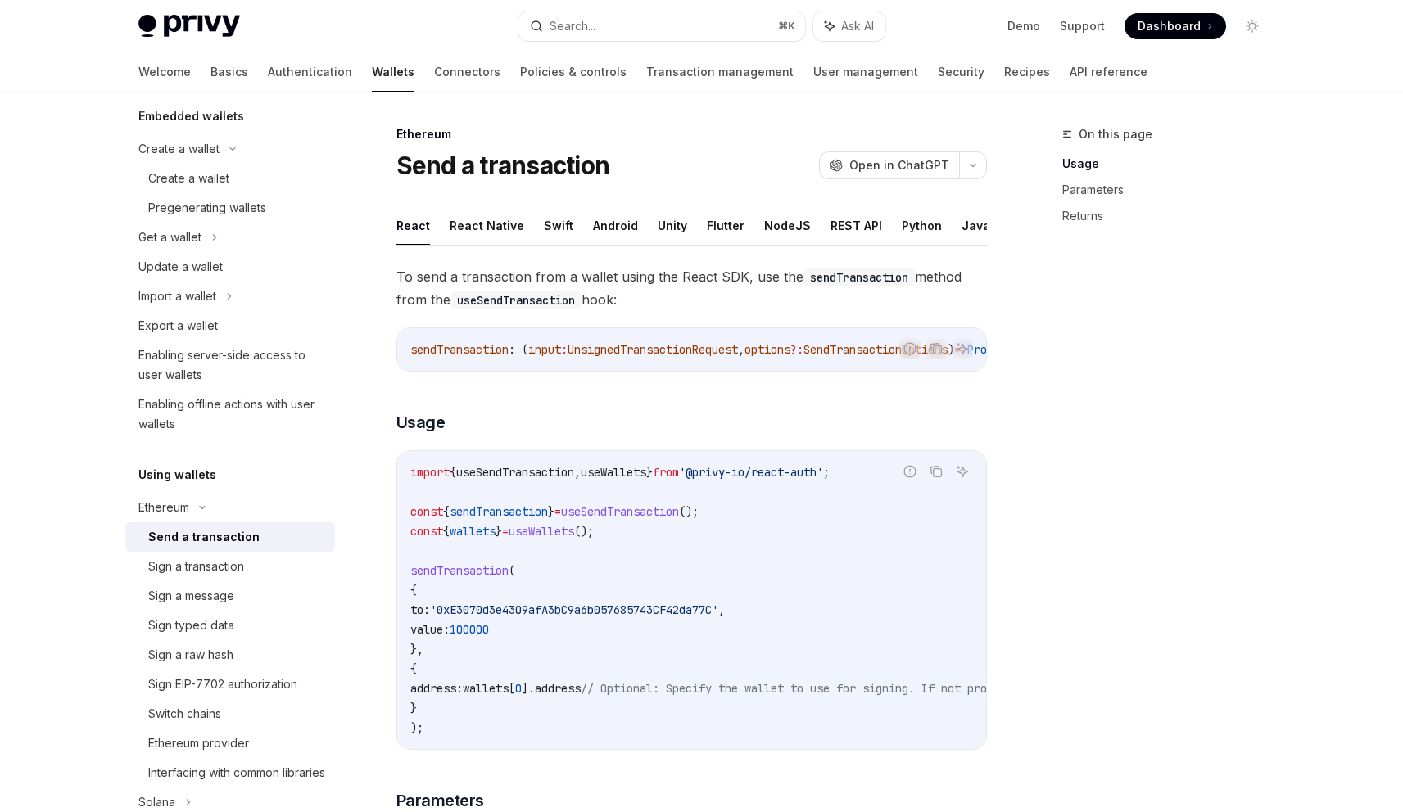
click at [164, 477] on h5 "Using wallets" at bounding box center [177, 475] width 78 height 20
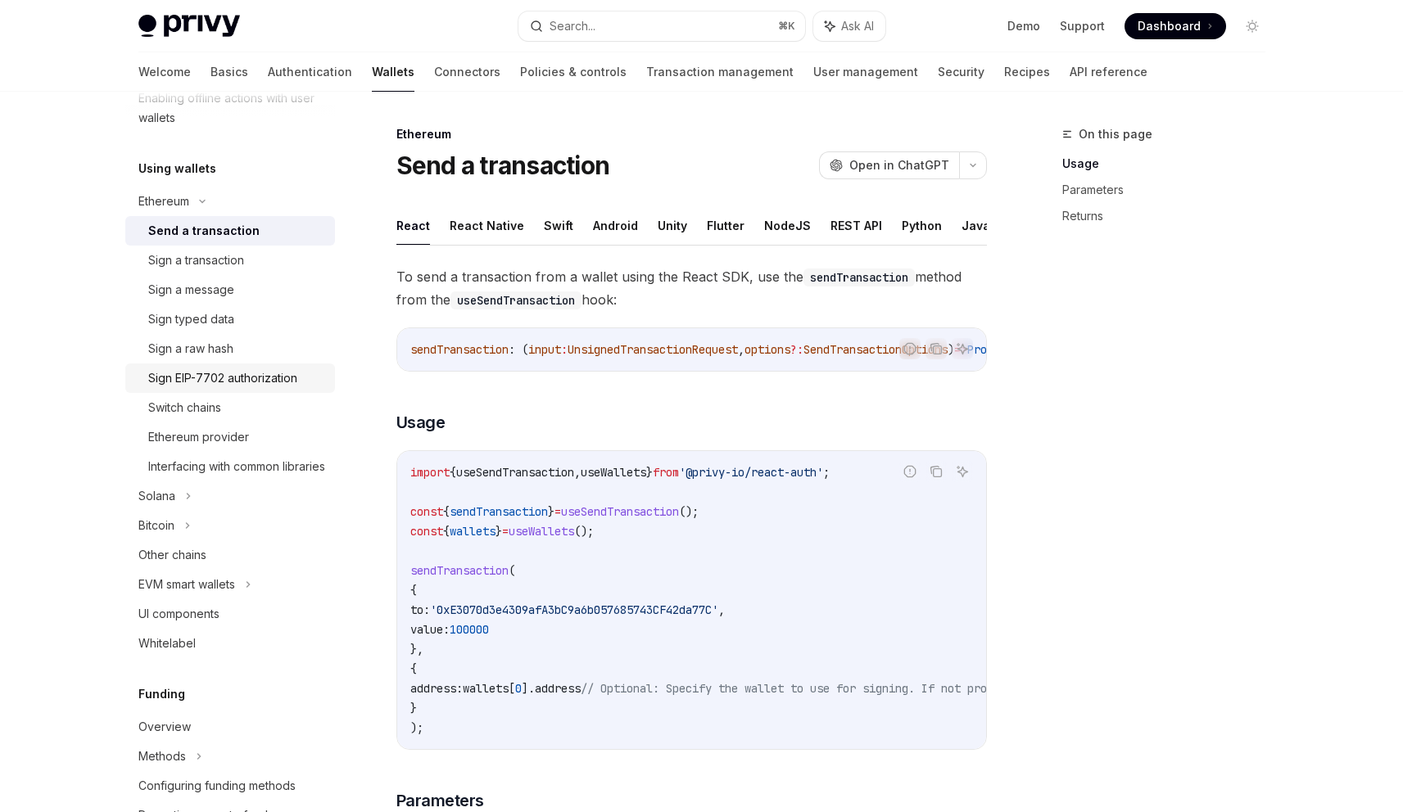
scroll to position [509, 0]
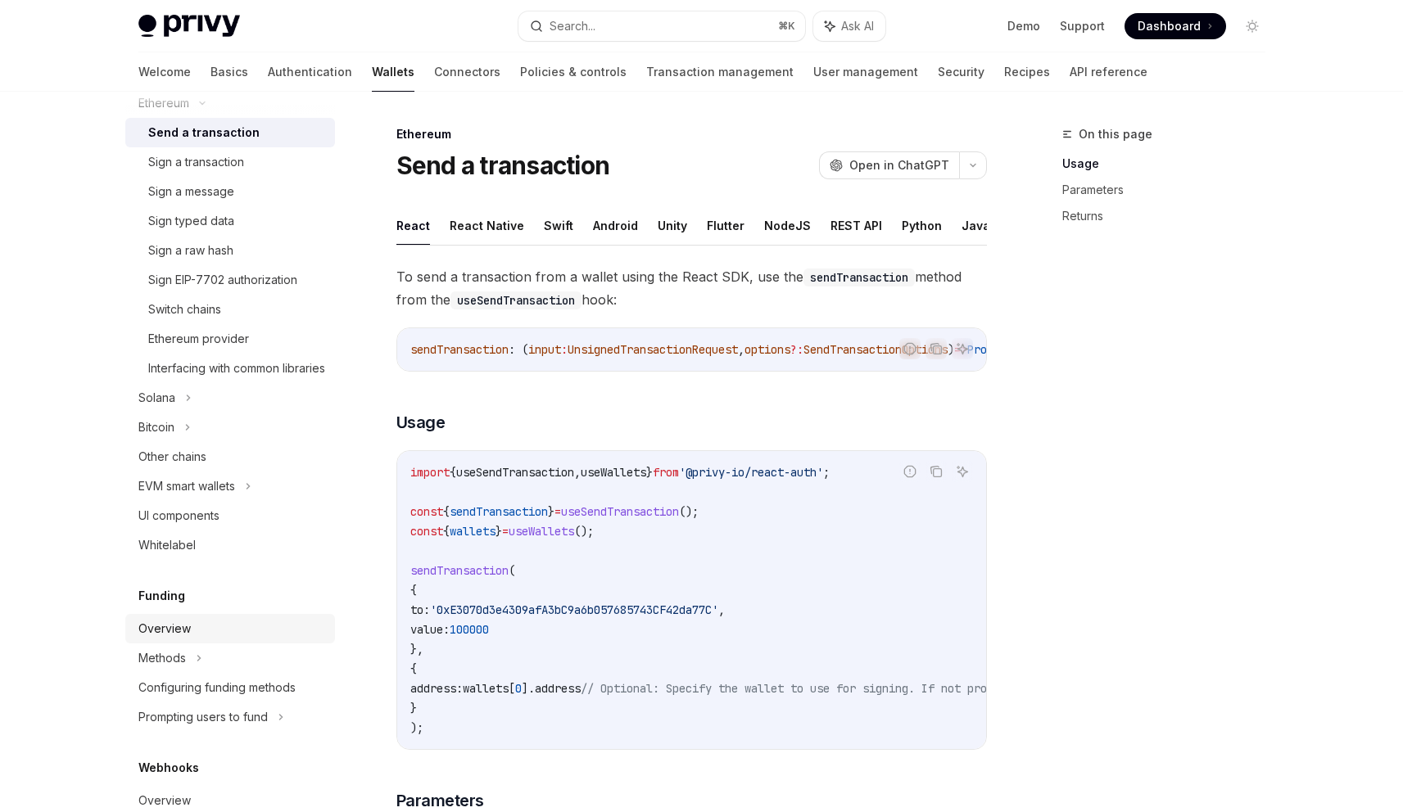
click at [255, 639] on div "Overview" at bounding box center [231, 629] width 187 height 20
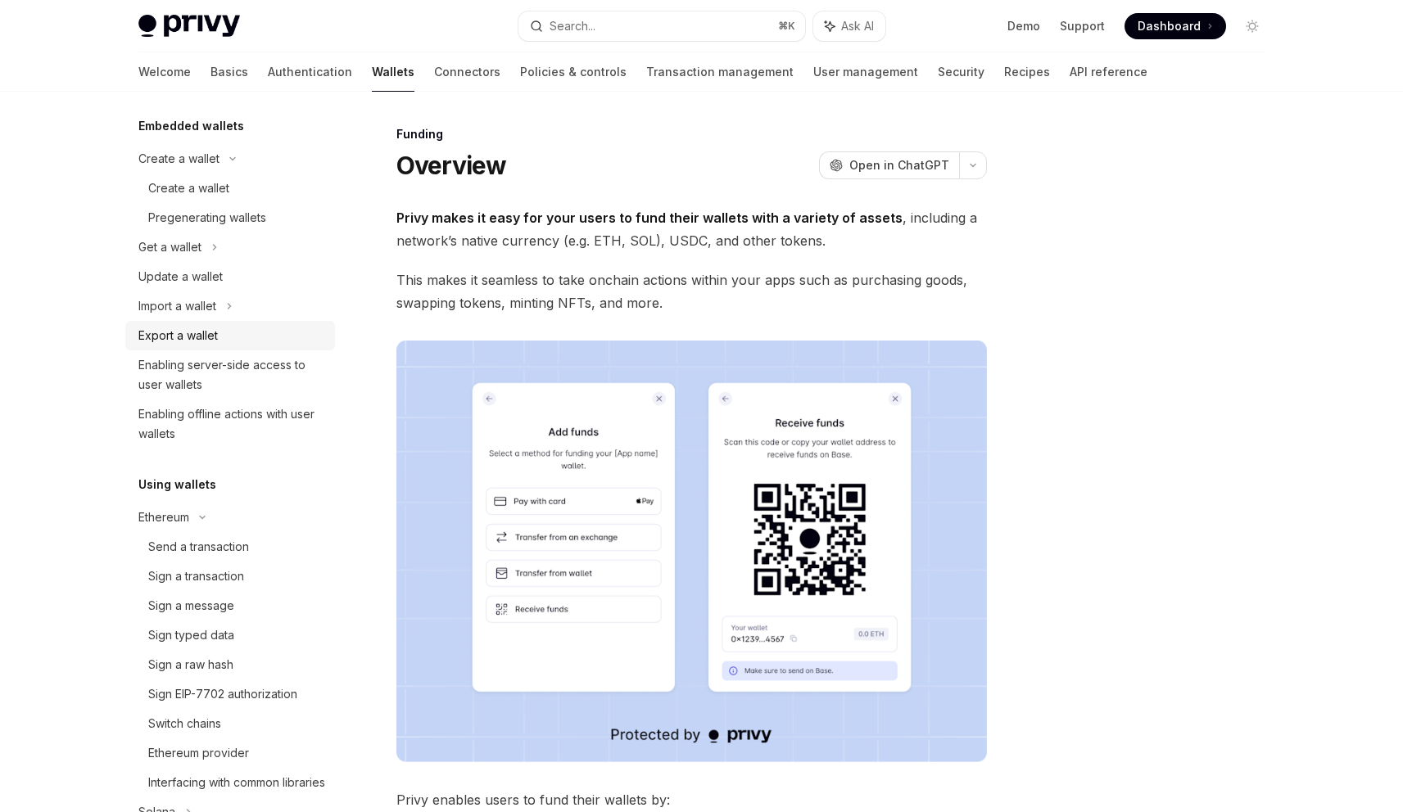
scroll to position [122, 0]
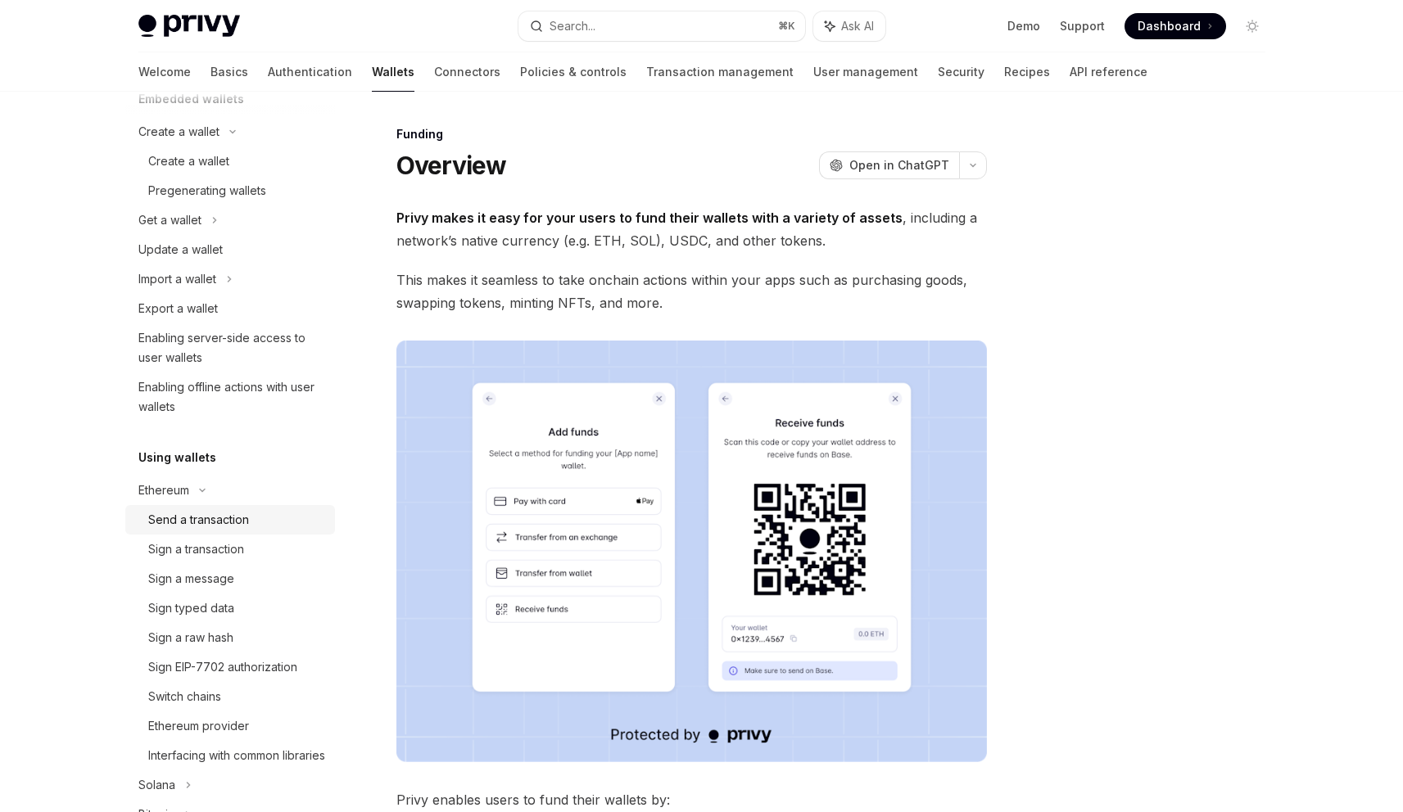
click at [255, 515] on div "Send a transaction" at bounding box center [236, 520] width 177 height 20
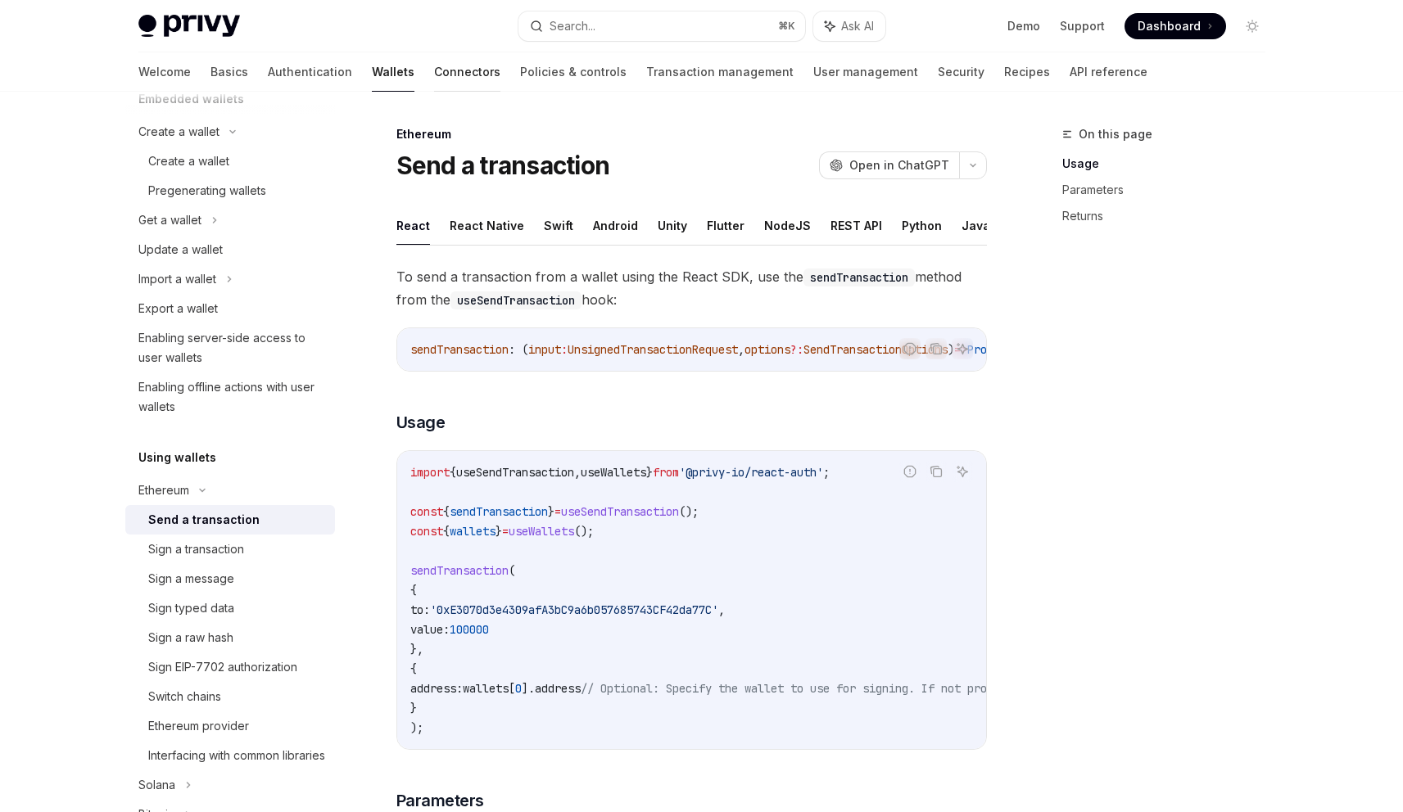
click at [434, 70] on link "Connectors" at bounding box center [467, 71] width 66 height 39
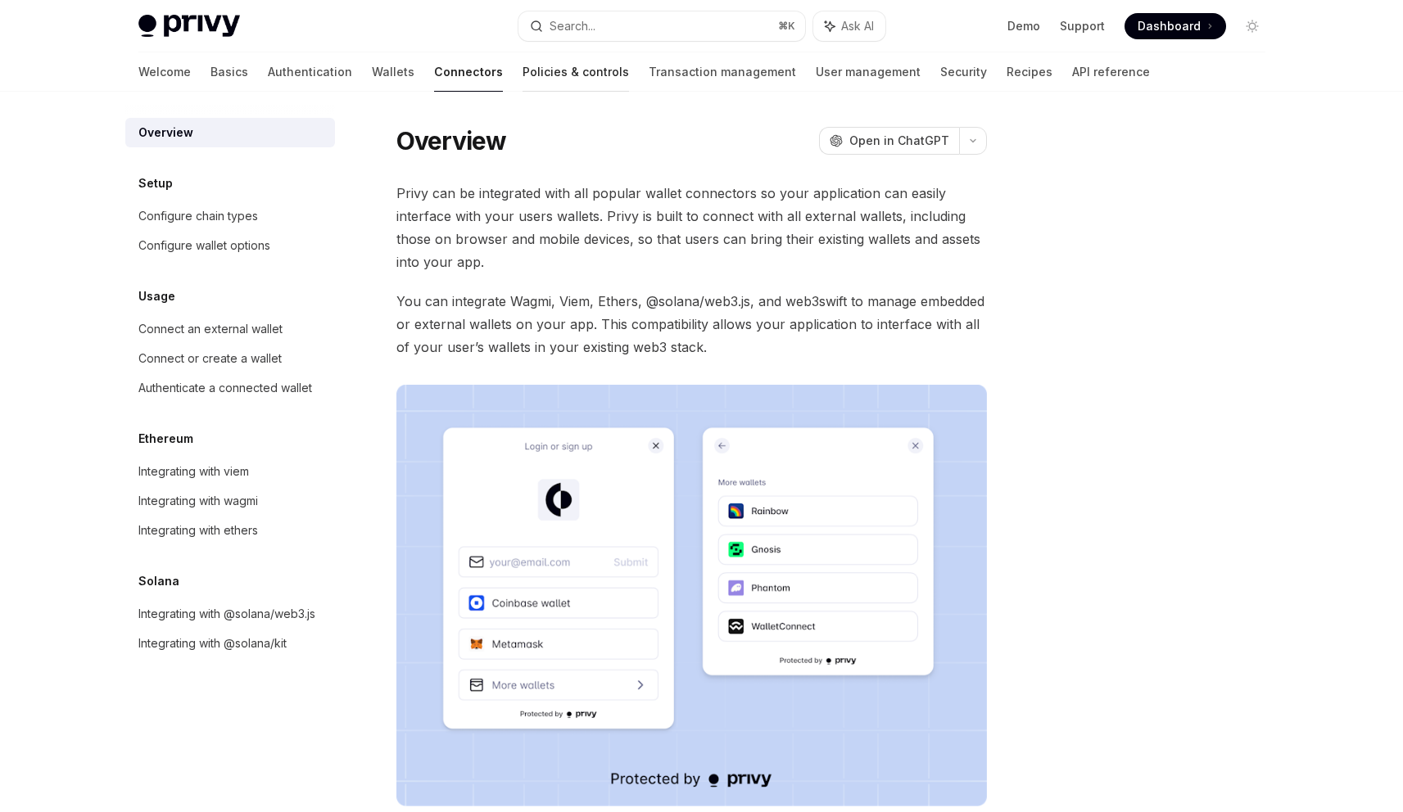
click at [522, 72] on link "Policies & controls" at bounding box center [575, 71] width 106 height 39
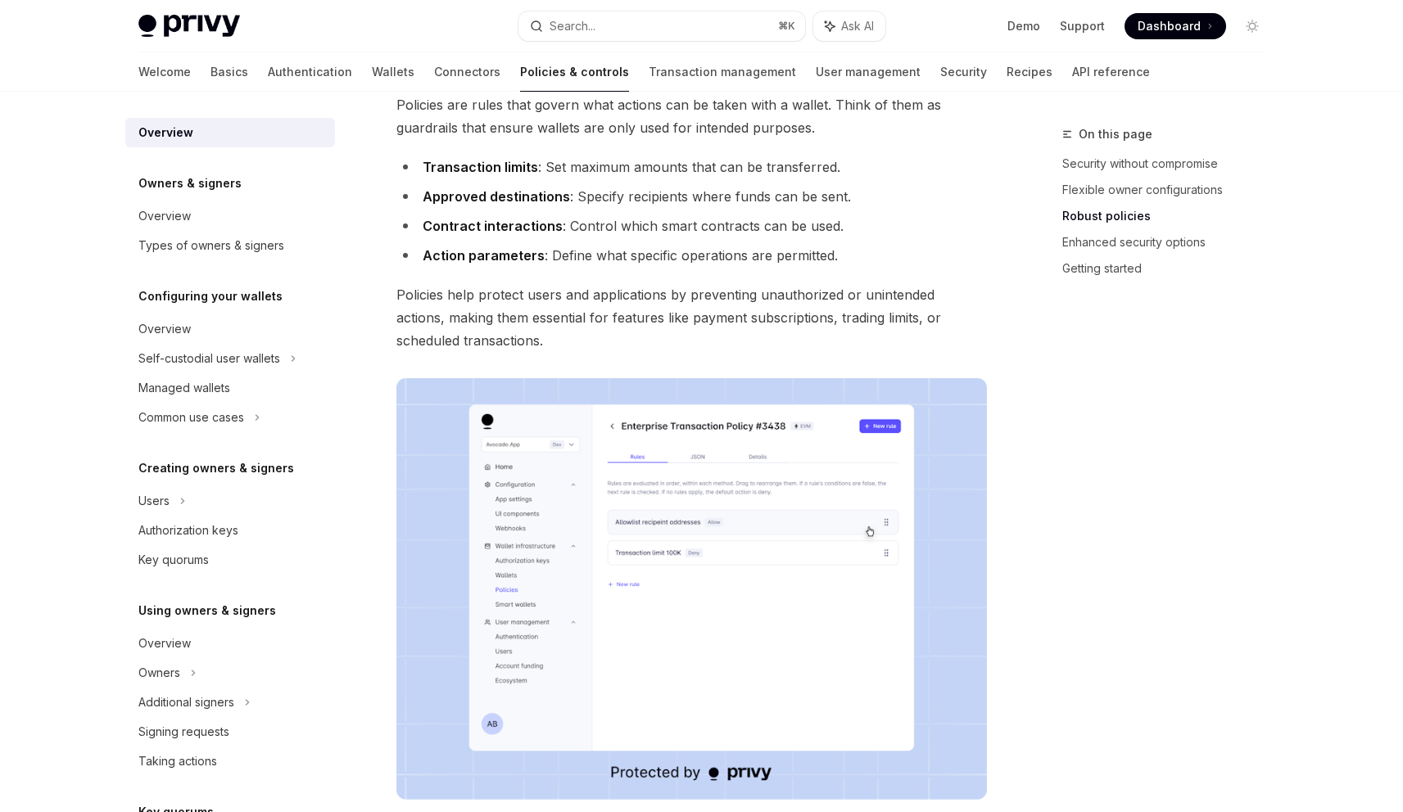
scroll to position [1266, 0]
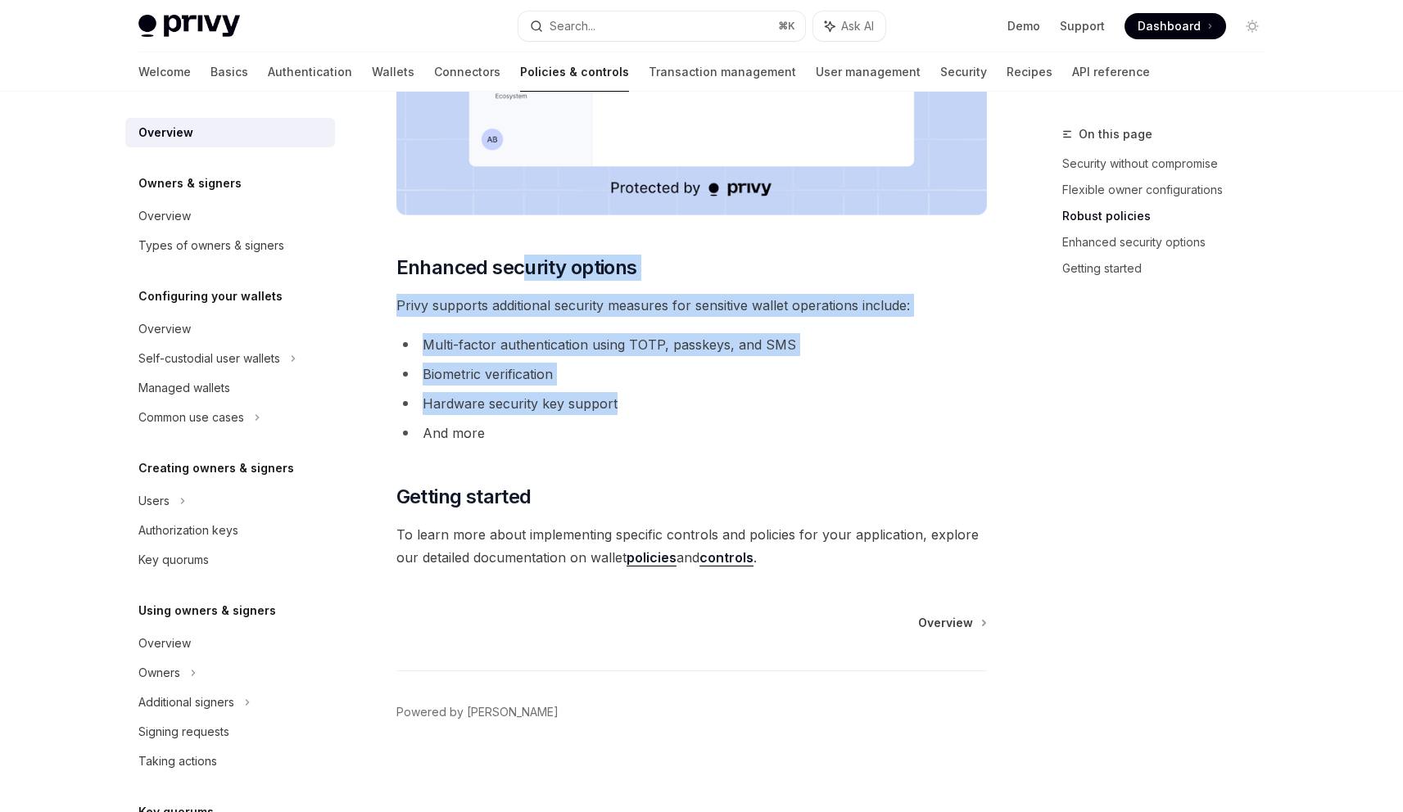
drag, startPoint x: 525, startPoint y: 274, endPoint x: 701, endPoint y: 413, distance: 224.0
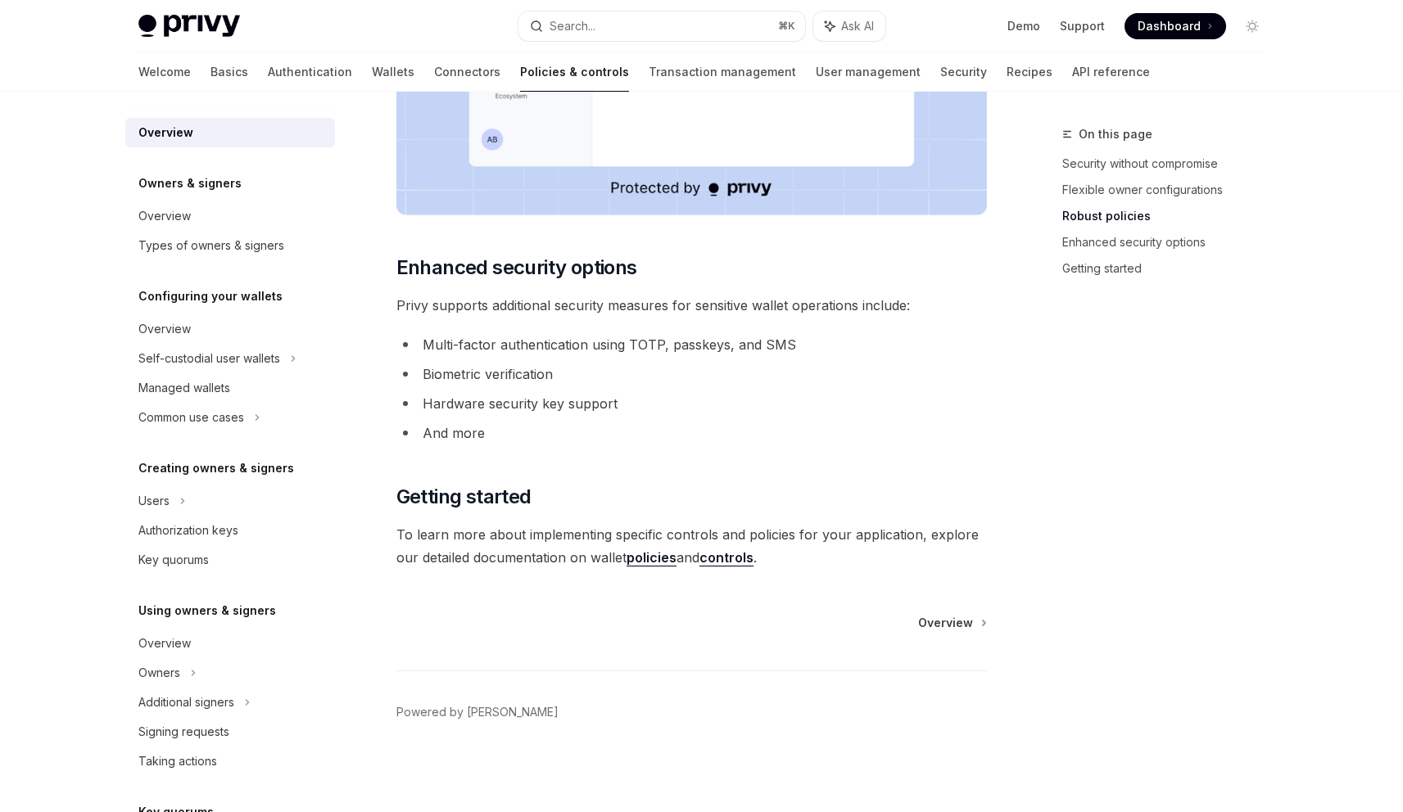
click at [699, 407] on li "Hardware security key support" at bounding box center [691, 403] width 590 height 23
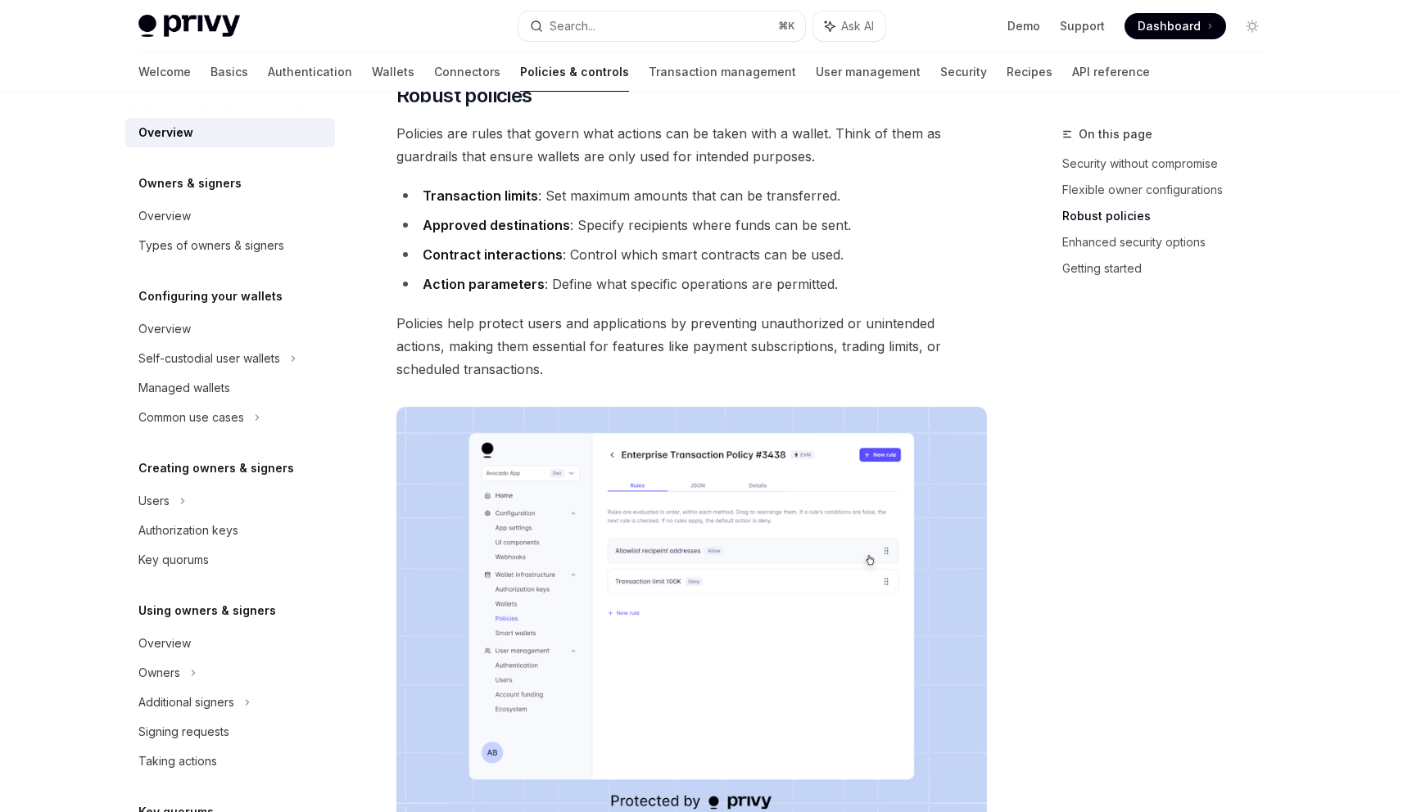
scroll to position [548, 0]
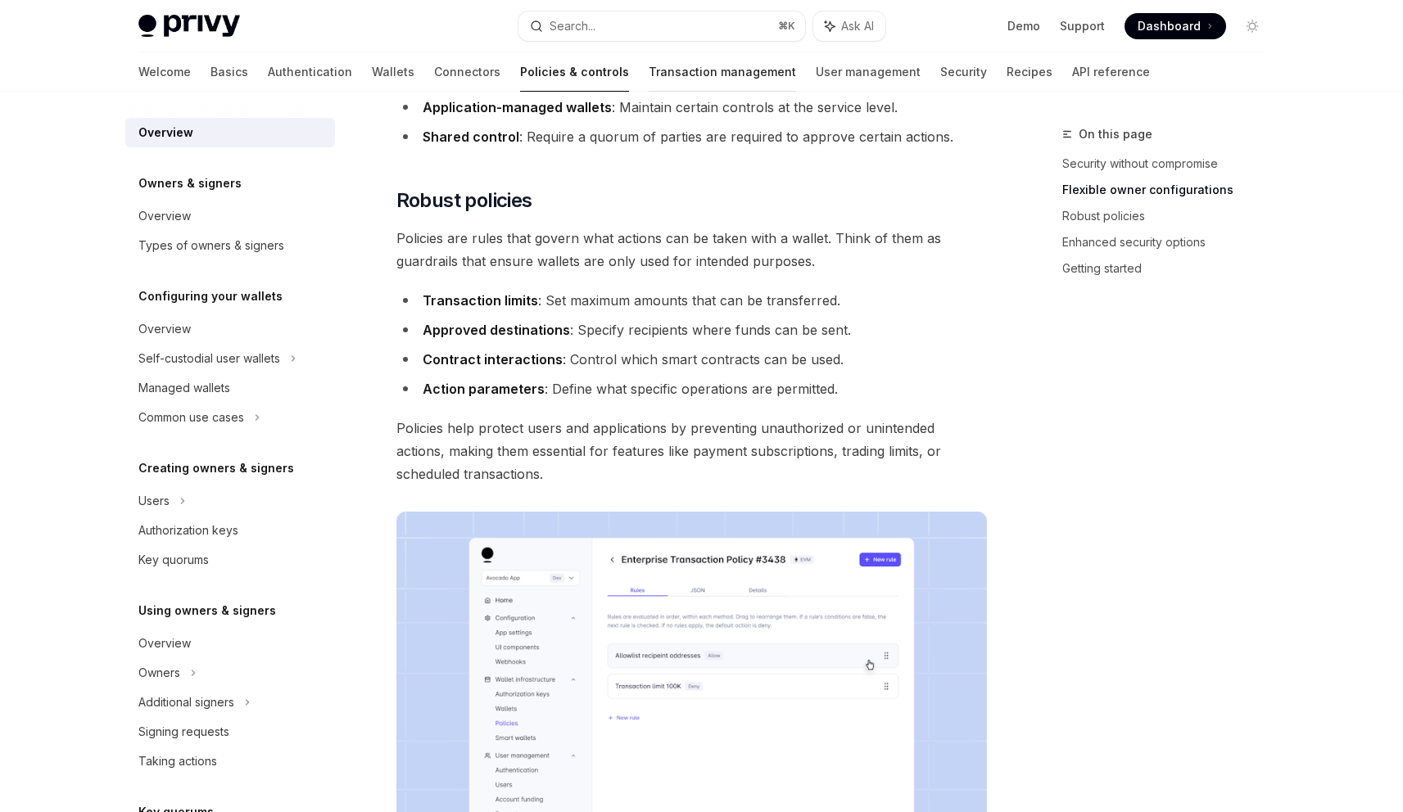
click at [649, 79] on link "Transaction management" at bounding box center [722, 71] width 147 height 39
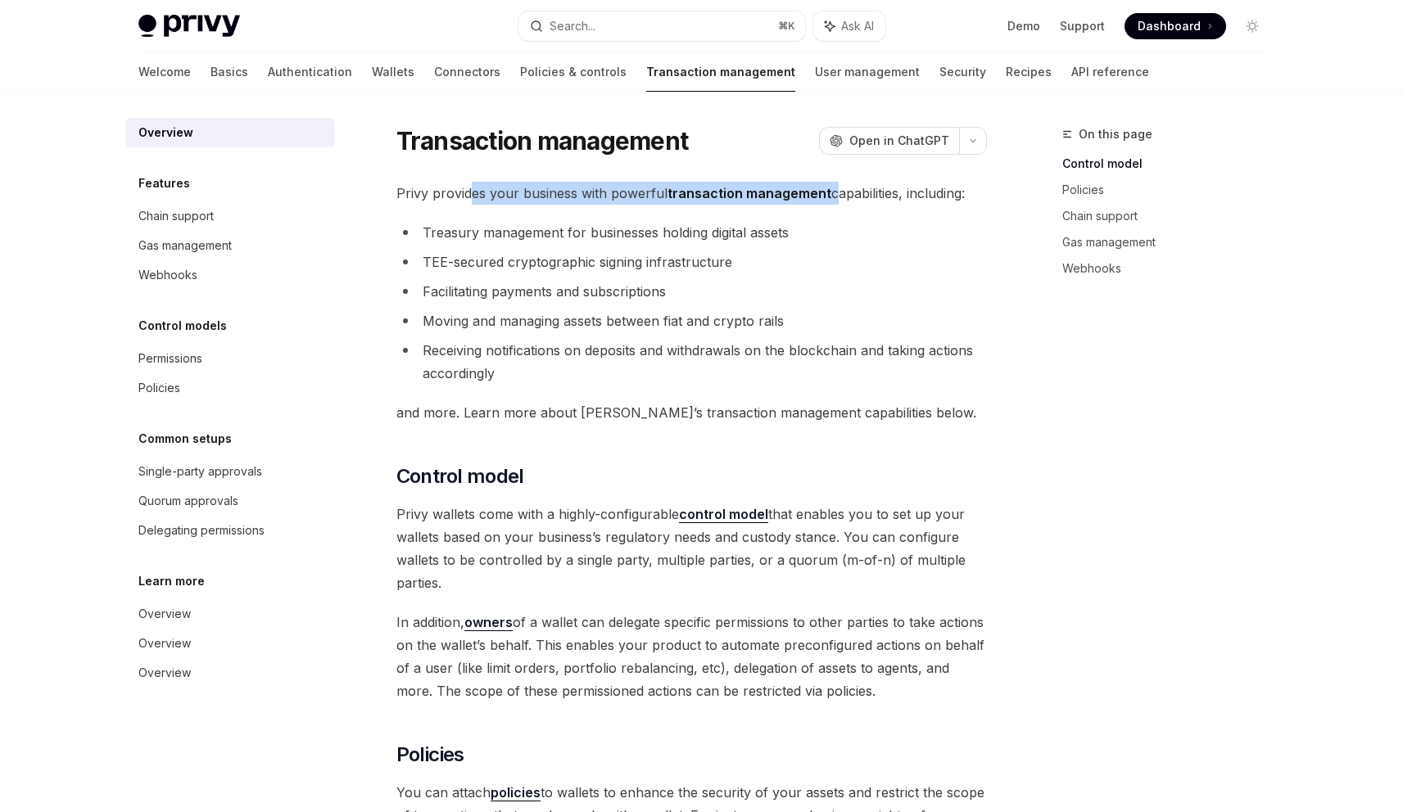
drag, startPoint x: 473, startPoint y: 194, endPoint x: 830, endPoint y: 196, distance: 357.1
click at [830, 196] on span "Privy provides your business with powerful transaction management capabilities,…" at bounding box center [691, 193] width 590 height 23
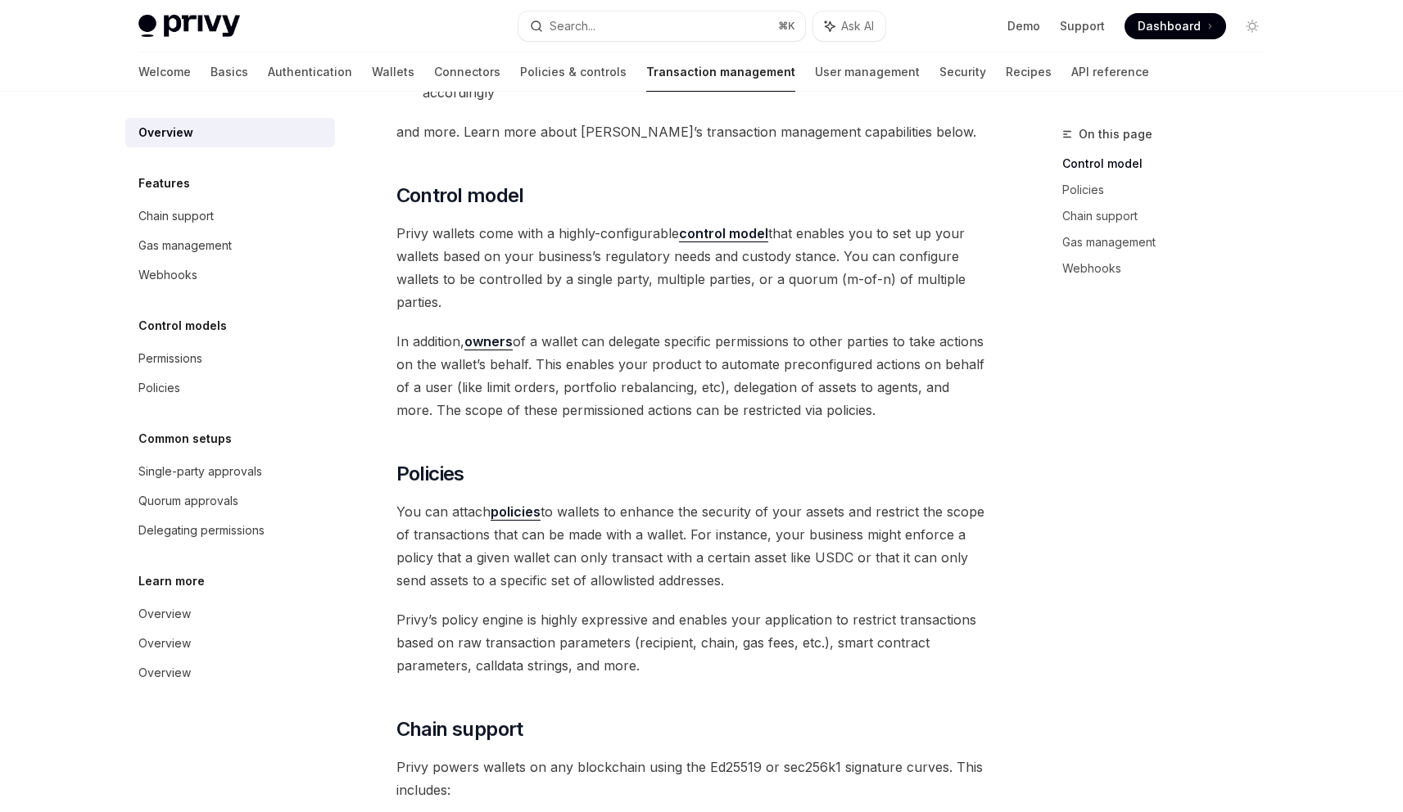
scroll to position [284, 0]
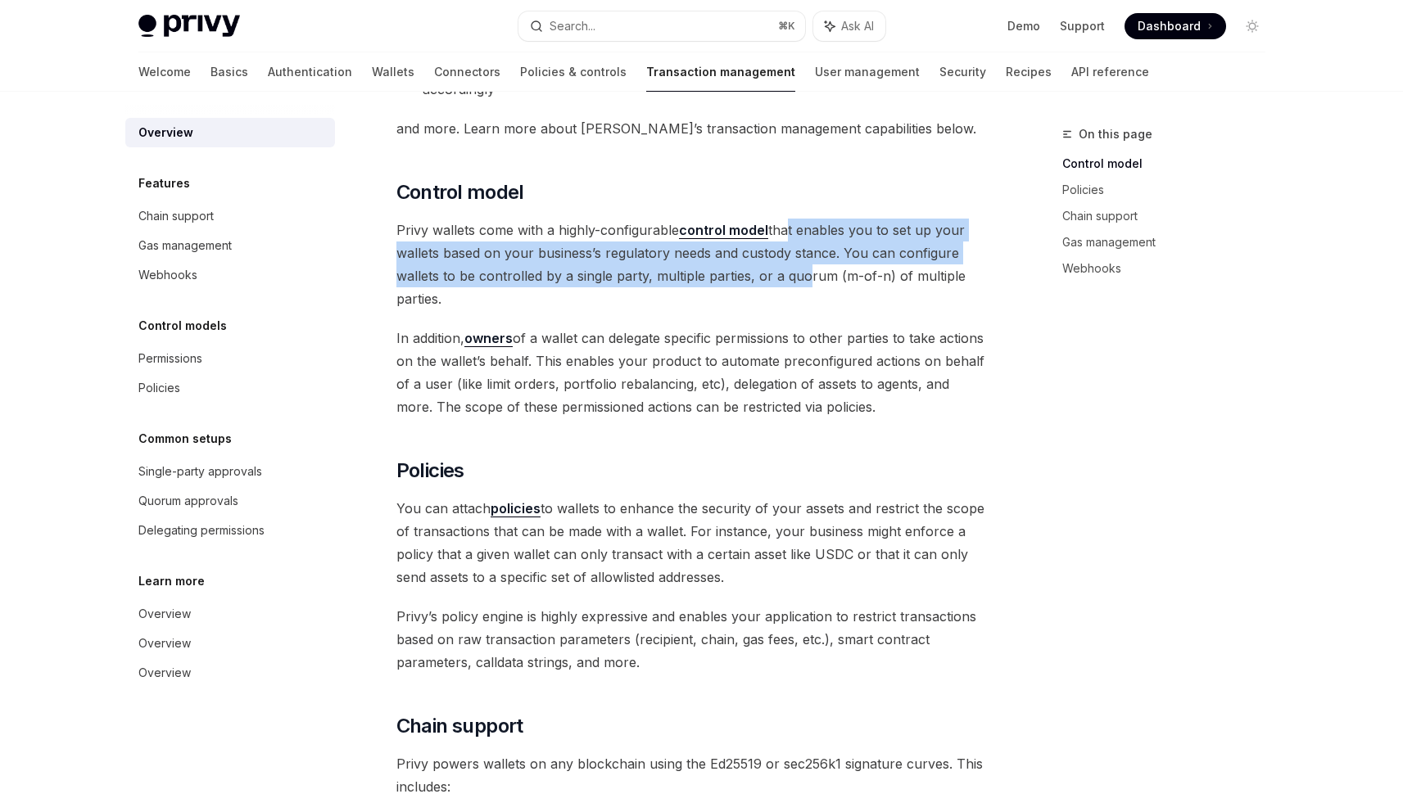
drag, startPoint x: 785, startPoint y: 226, endPoint x: 798, endPoint y: 270, distance: 46.1
click at [798, 270] on span "Privy wallets come with a highly-configurable control model that enables you to…" at bounding box center [691, 265] width 590 height 92
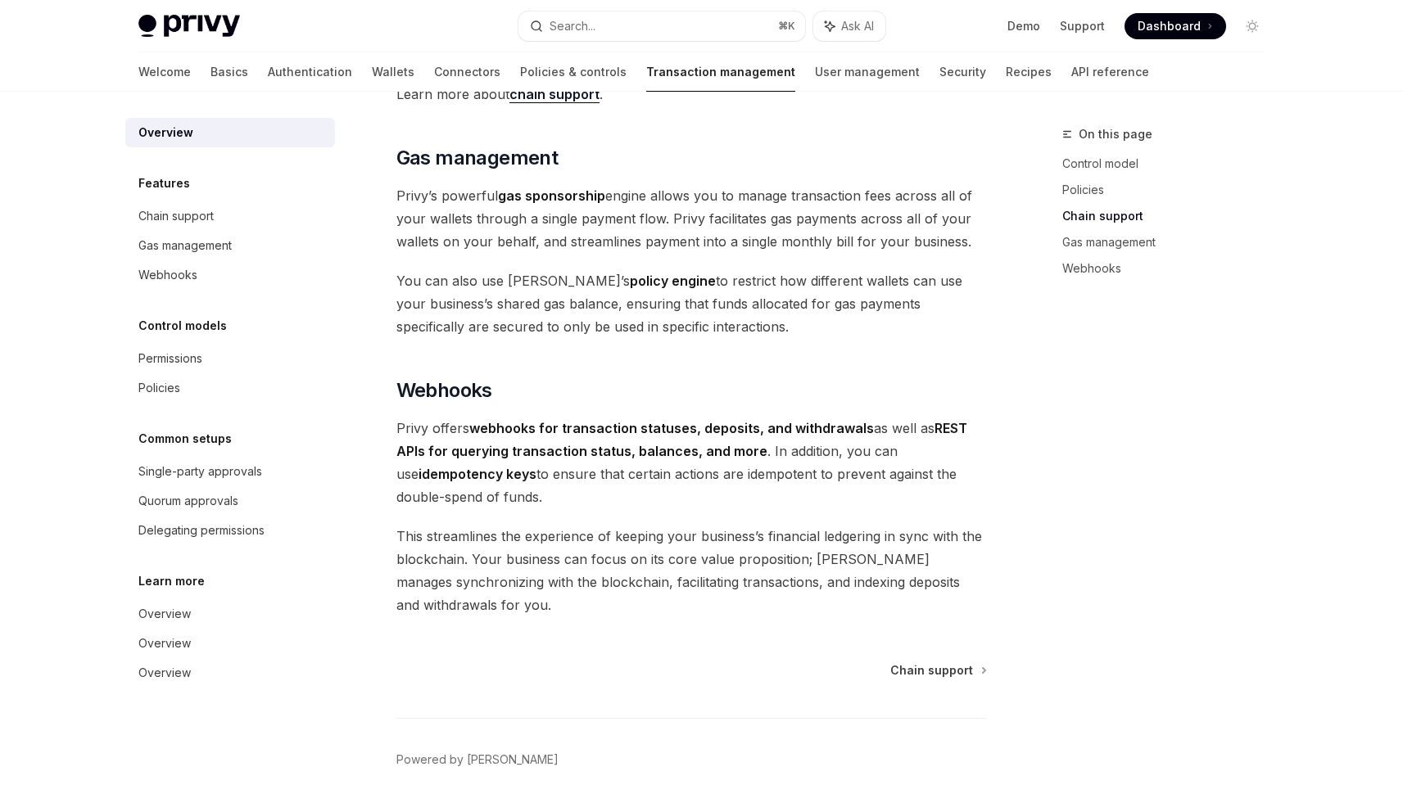
scroll to position [1355, 0]
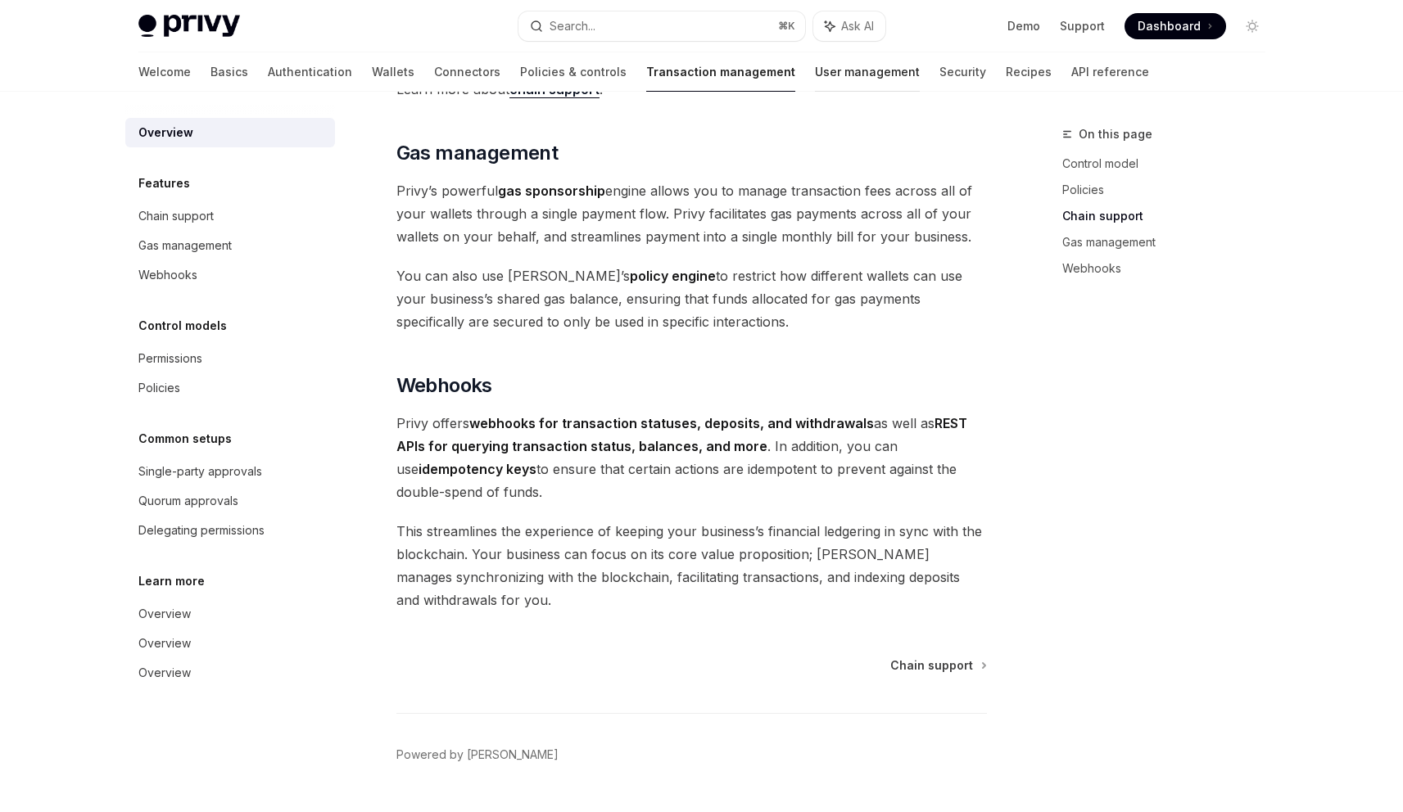
click at [815, 75] on link "User management" at bounding box center [867, 71] width 105 height 39
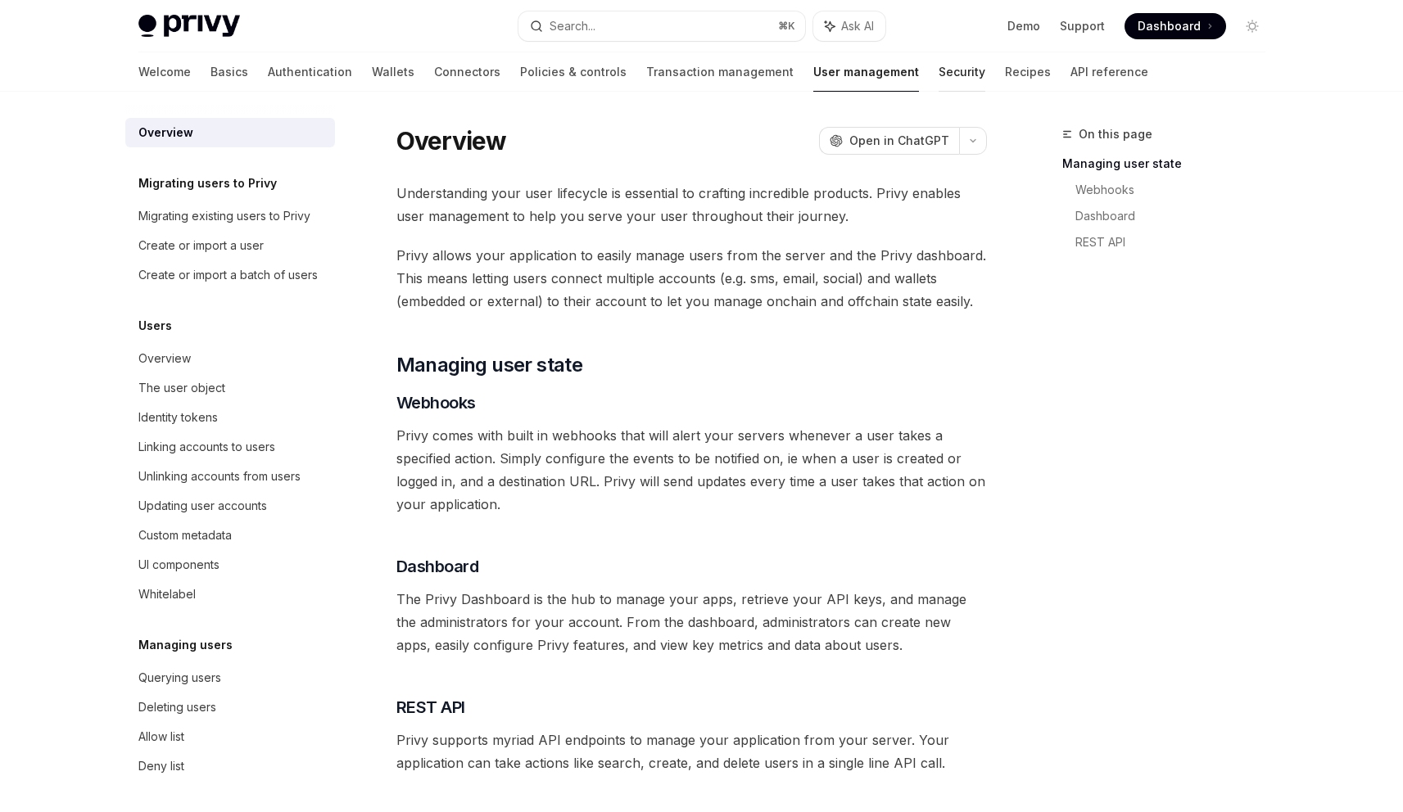
click at [939, 73] on link "Security" at bounding box center [962, 71] width 47 height 39
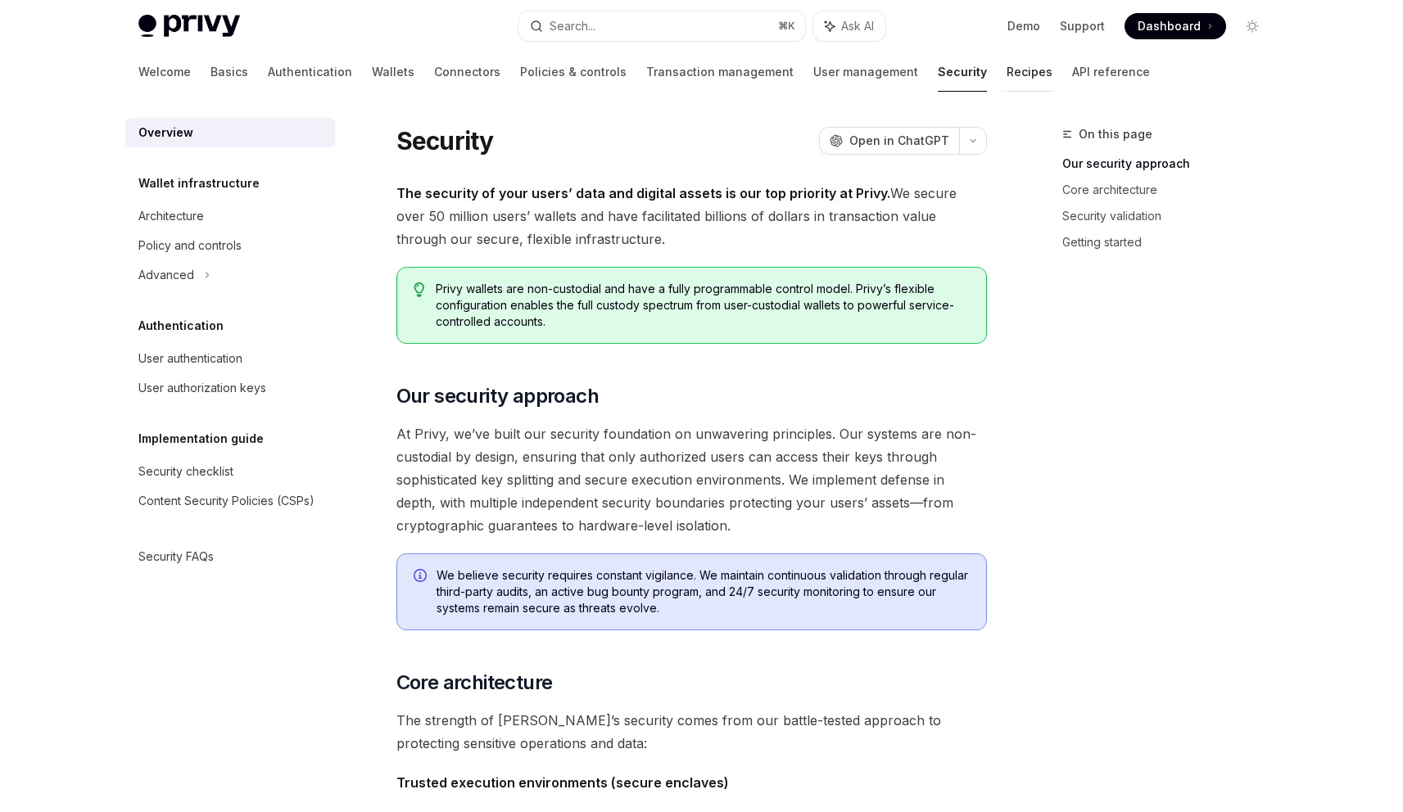
click at [1006, 76] on link "Recipes" at bounding box center [1029, 71] width 46 height 39
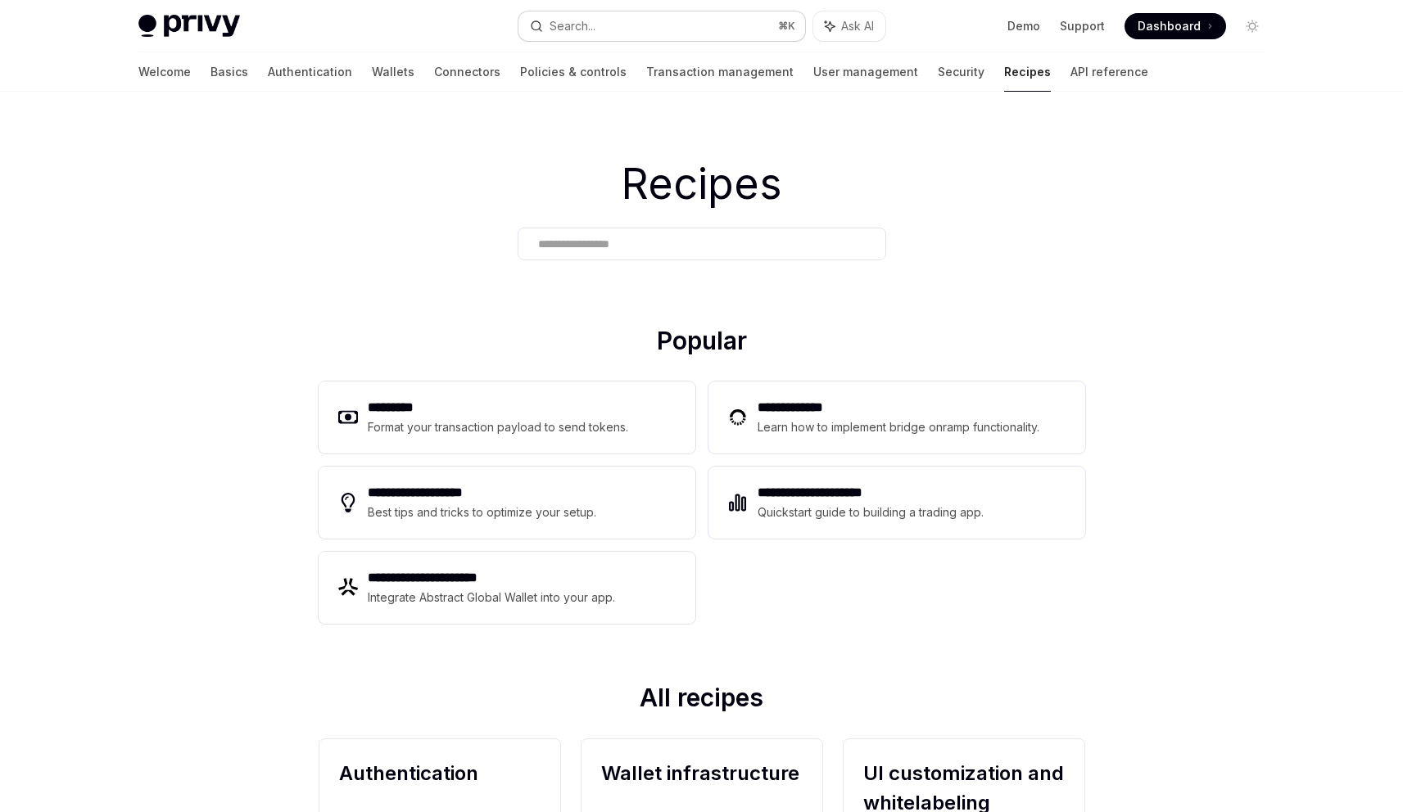
click at [667, 33] on button "Search... ⌘ K" at bounding box center [661, 25] width 287 height 29
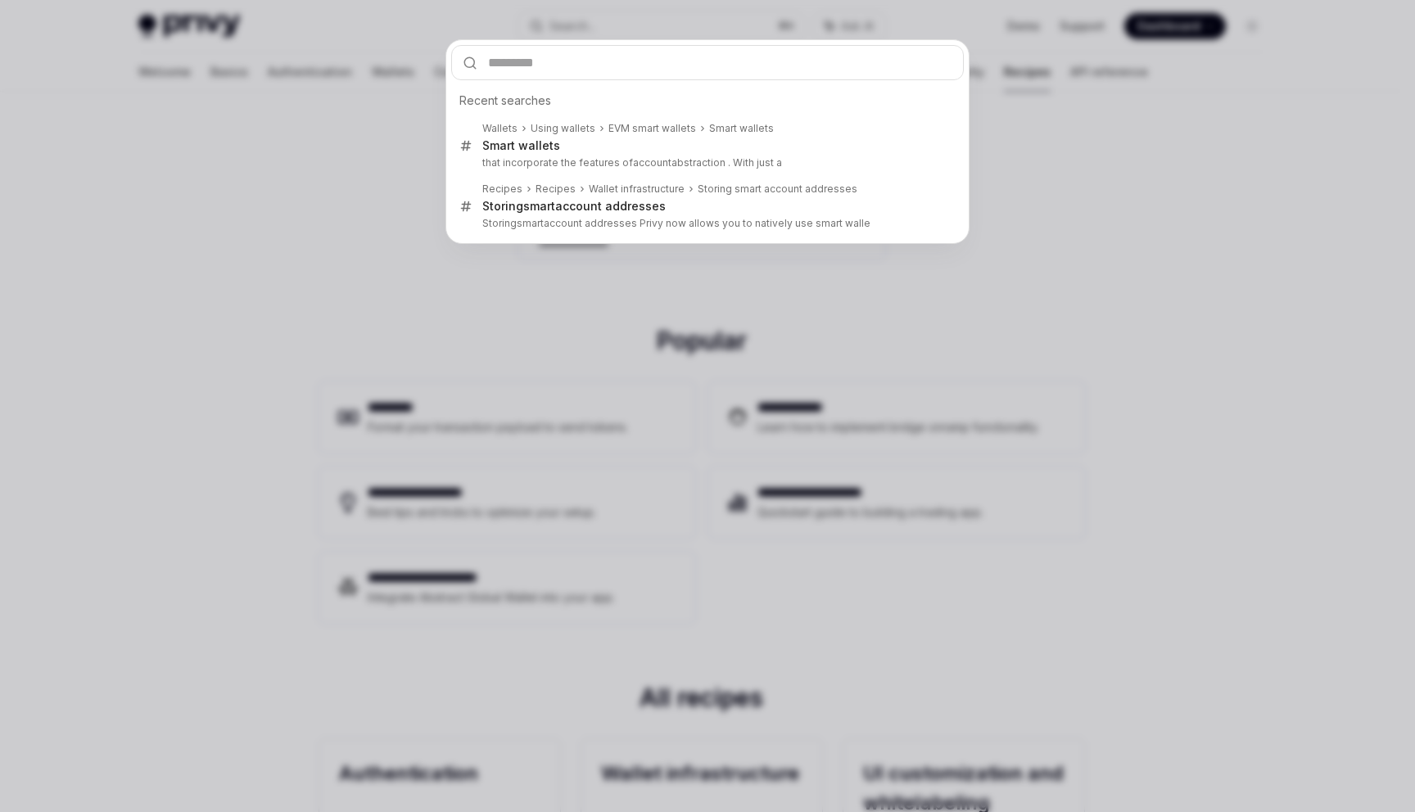
click at [966, 351] on div "Recent searches Wallets Using wallets EVM smart wallets Smart wallets Smart wal…" at bounding box center [707, 406] width 1415 height 812
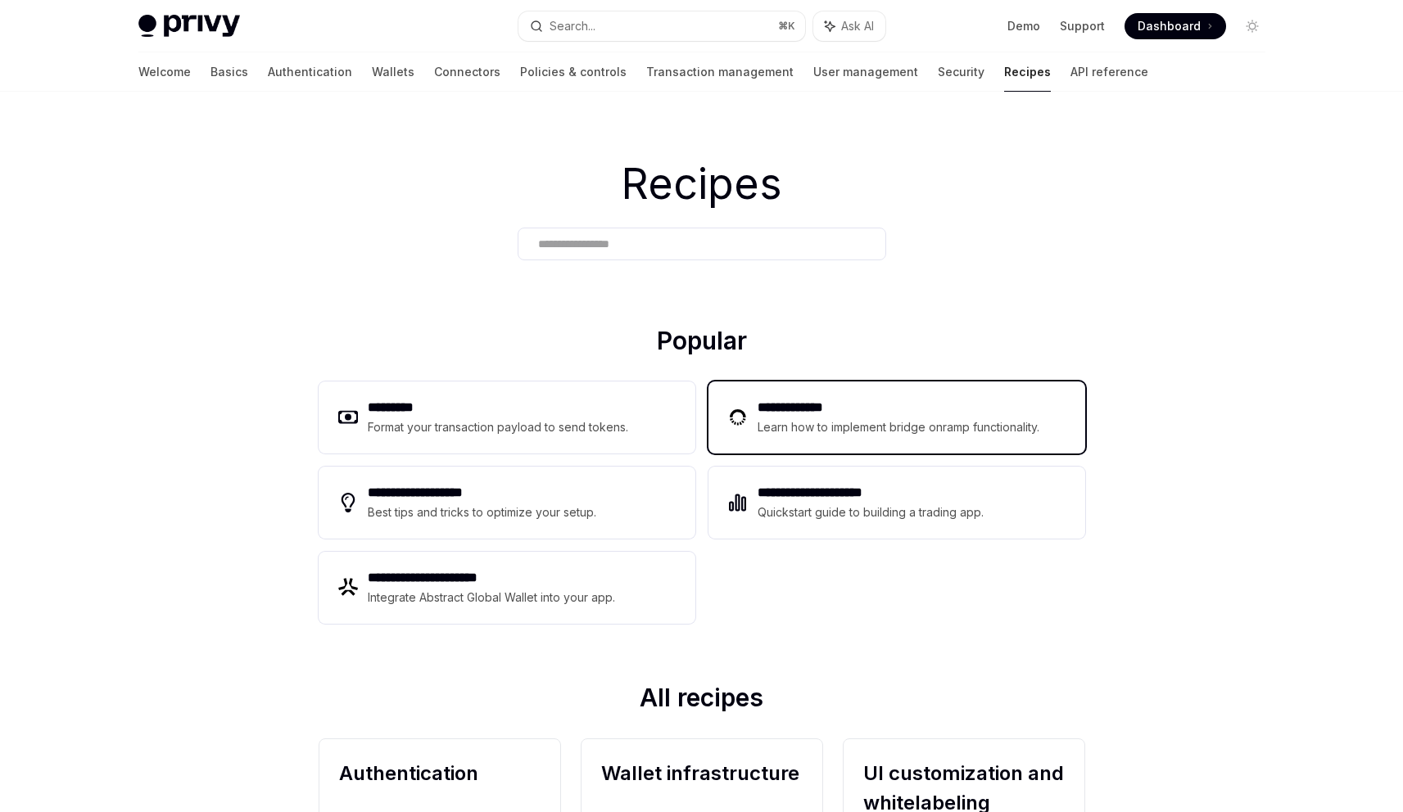
click at [913, 405] on h2 "**********" at bounding box center [901, 408] width 287 height 20
type textarea "*"
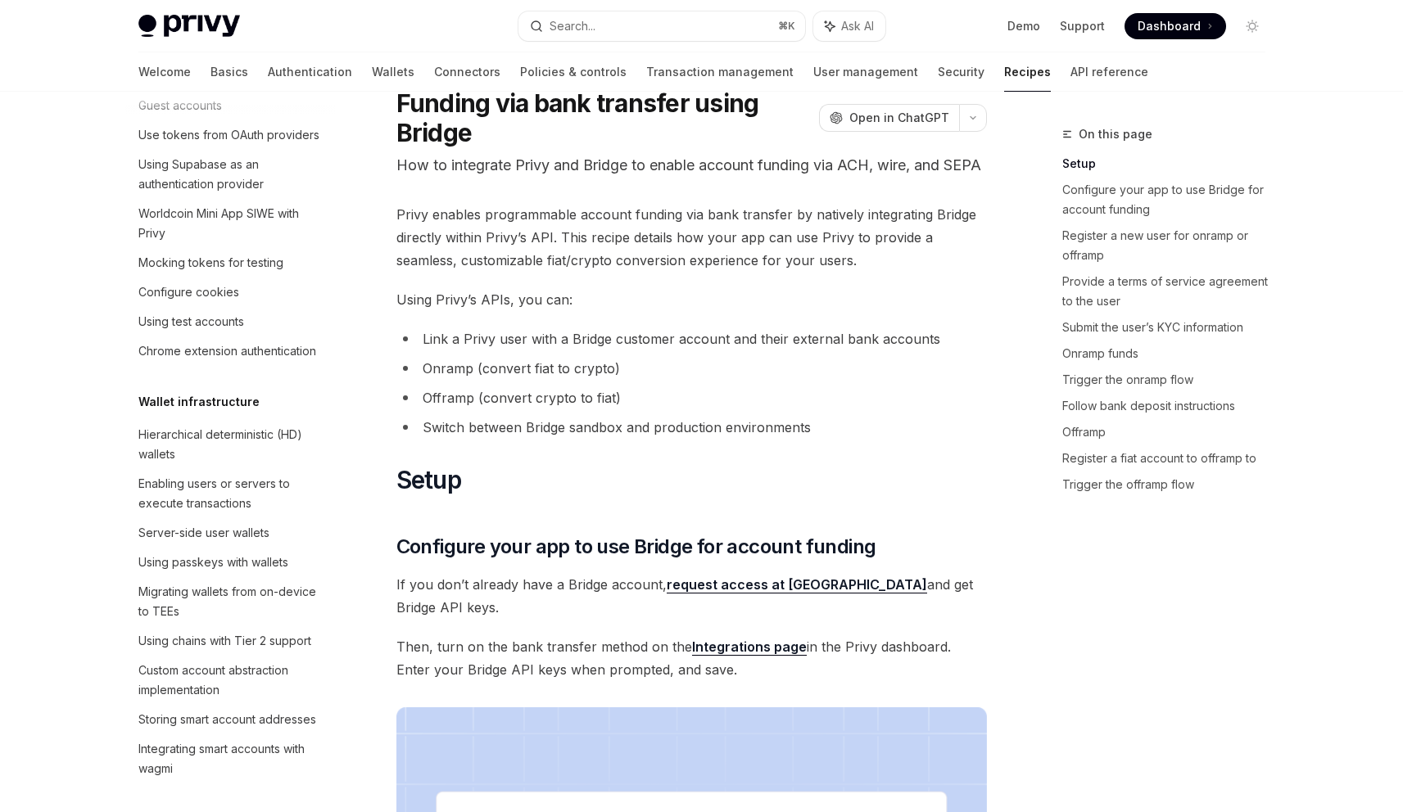
scroll to position [44, 0]
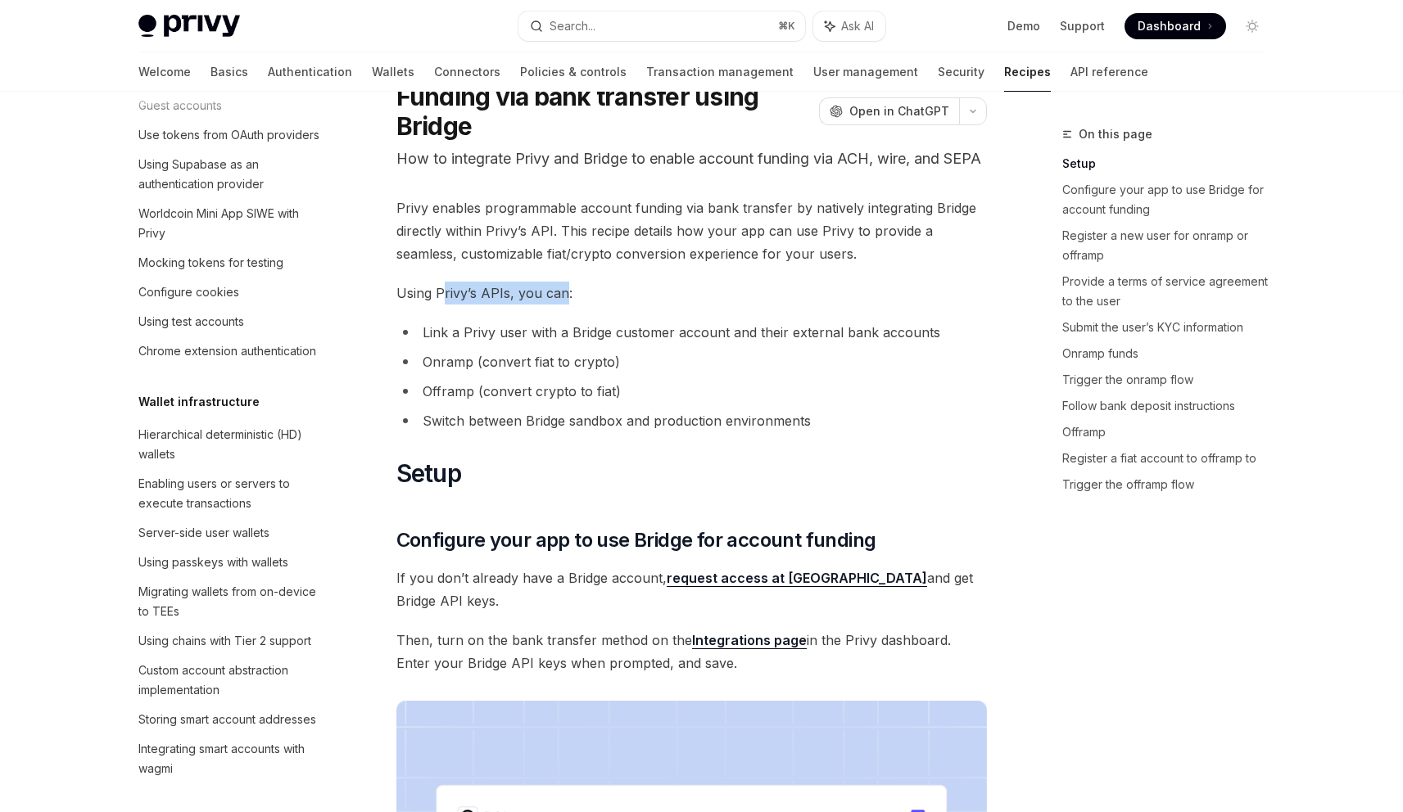
drag, startPoint x: 442, startPoint y: 310, endPoint x: 566, endPoint y: 319, distance: 123.9
click at [566, 305] on span "Using Privy’s APIs, you can:" at bounding box center [691, 293] width 590 height 23
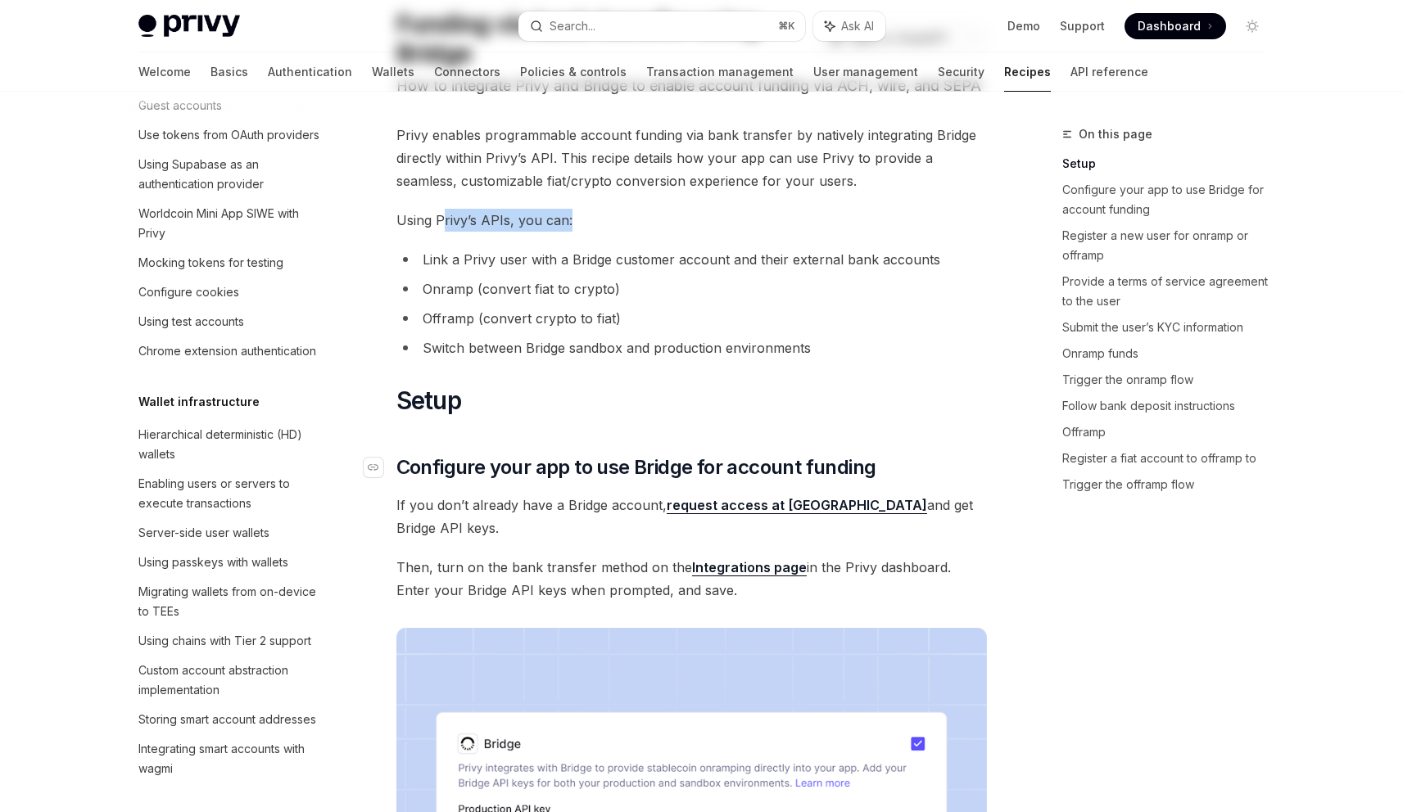
scroll to position [0, 0]
